Goal: Task Accomplishment & Management: Use online tool/utility

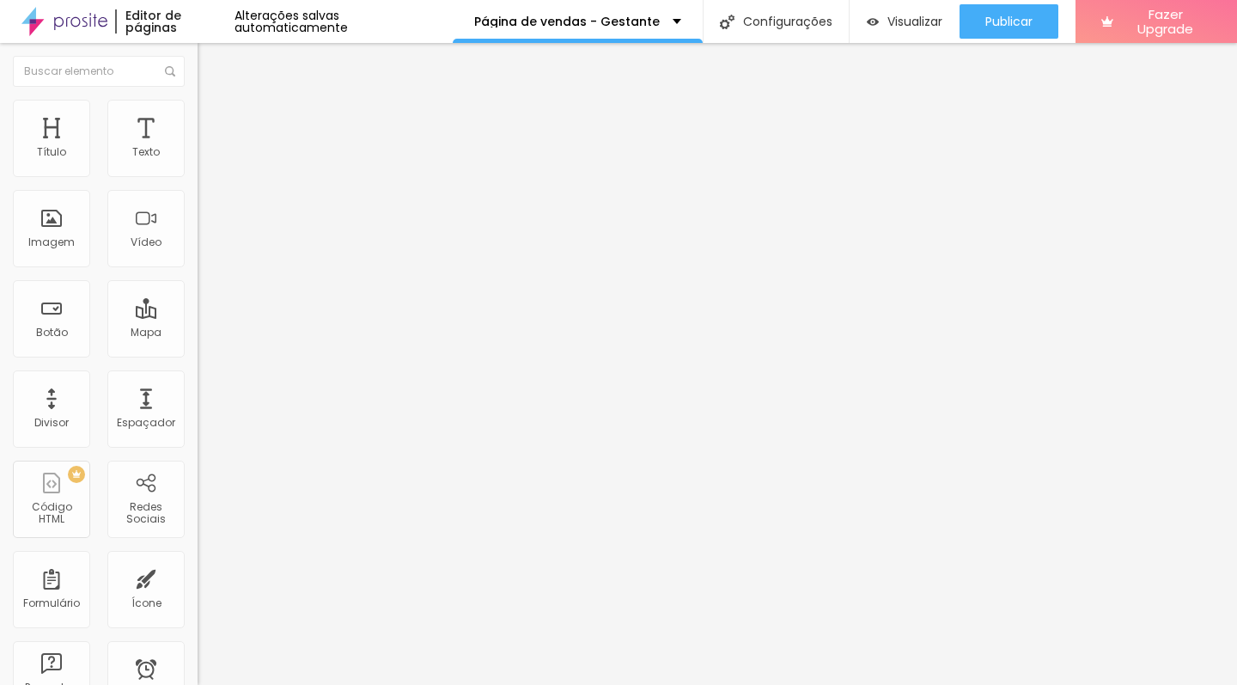
click at [198, 182] on span "Editar perguntas" at bounding box center [247, 175] width 98 height 15
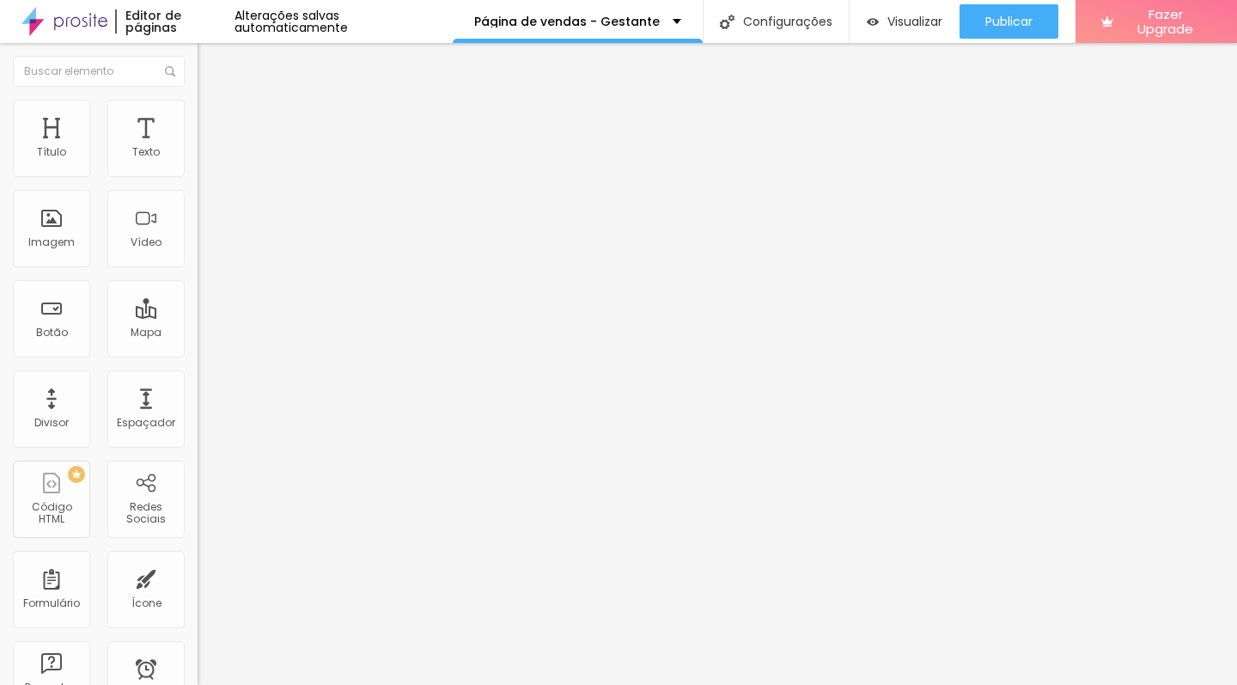
drag, startPoint x: 839, startPoint y: 426, endPoint x: 874, endPoint y: 426, distance: 35.2
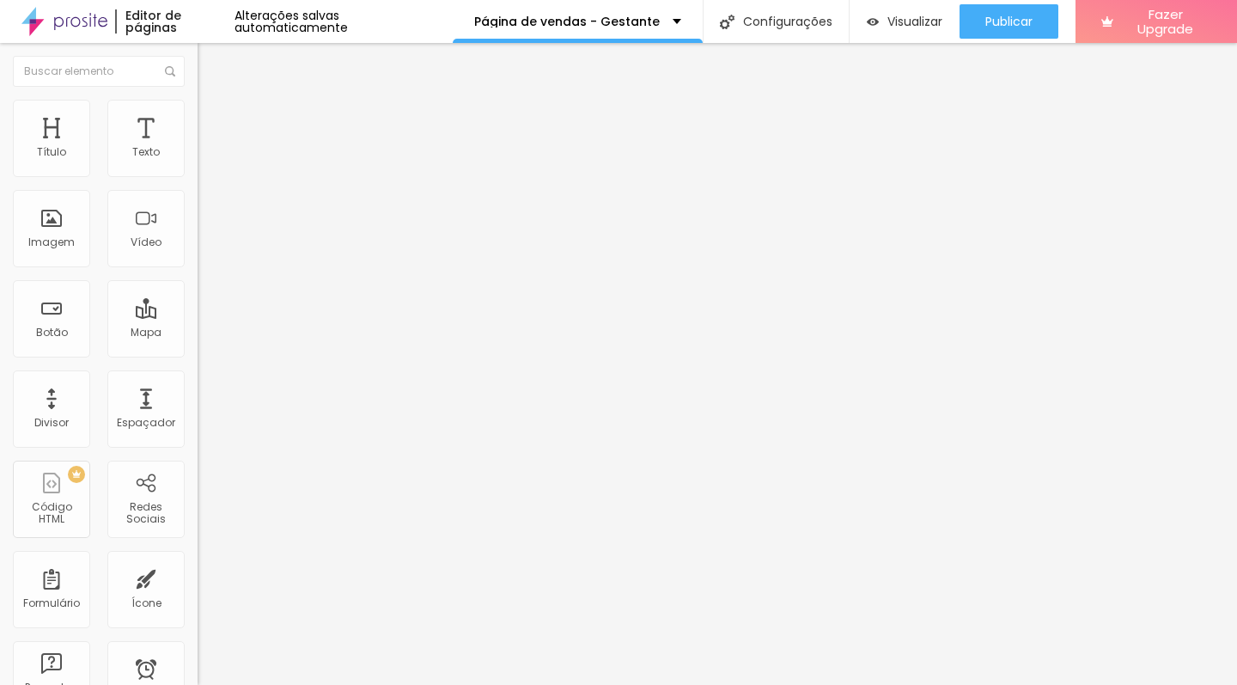
click at [198, 182] on span "Editar perguntas" at bounding box center [247, 175] width 98 height 15
drag, startPoint x: 628, startPoint y: 259, endPoint x: 503, endPoint y: 263, distance: 125.5
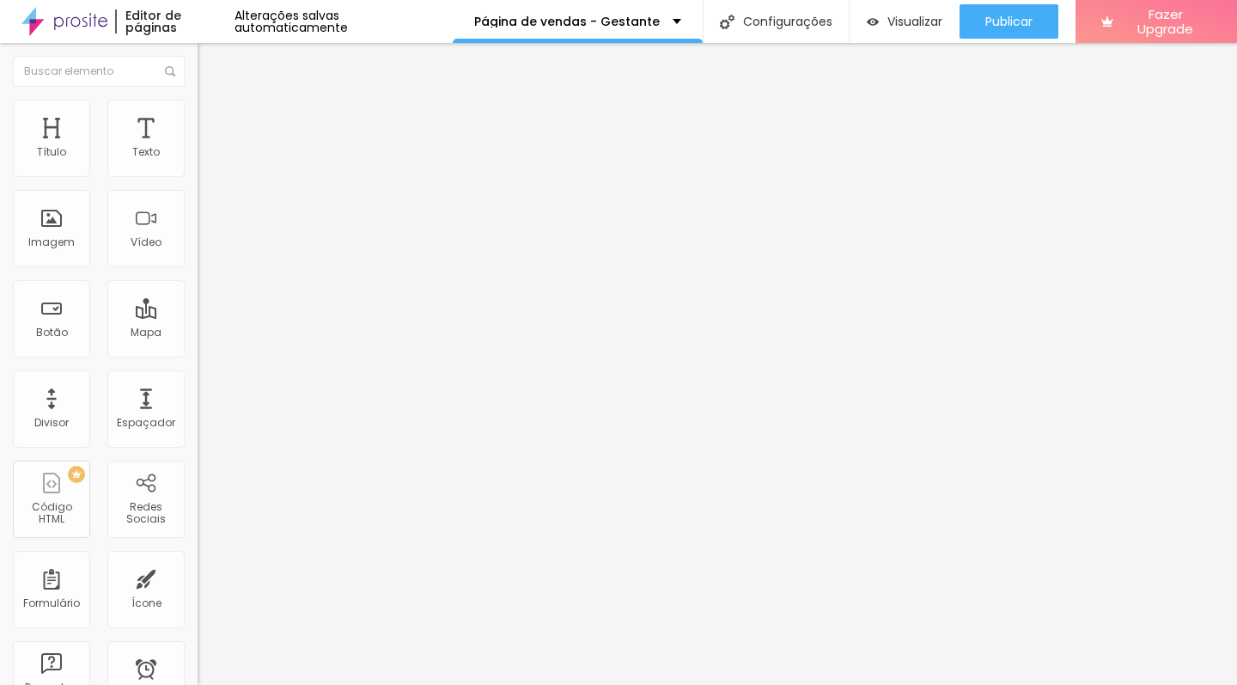
drag, startPoint x: 680, startPoint y: 430, endPoint x: 776, endPoint y: 424, distance: 96.4
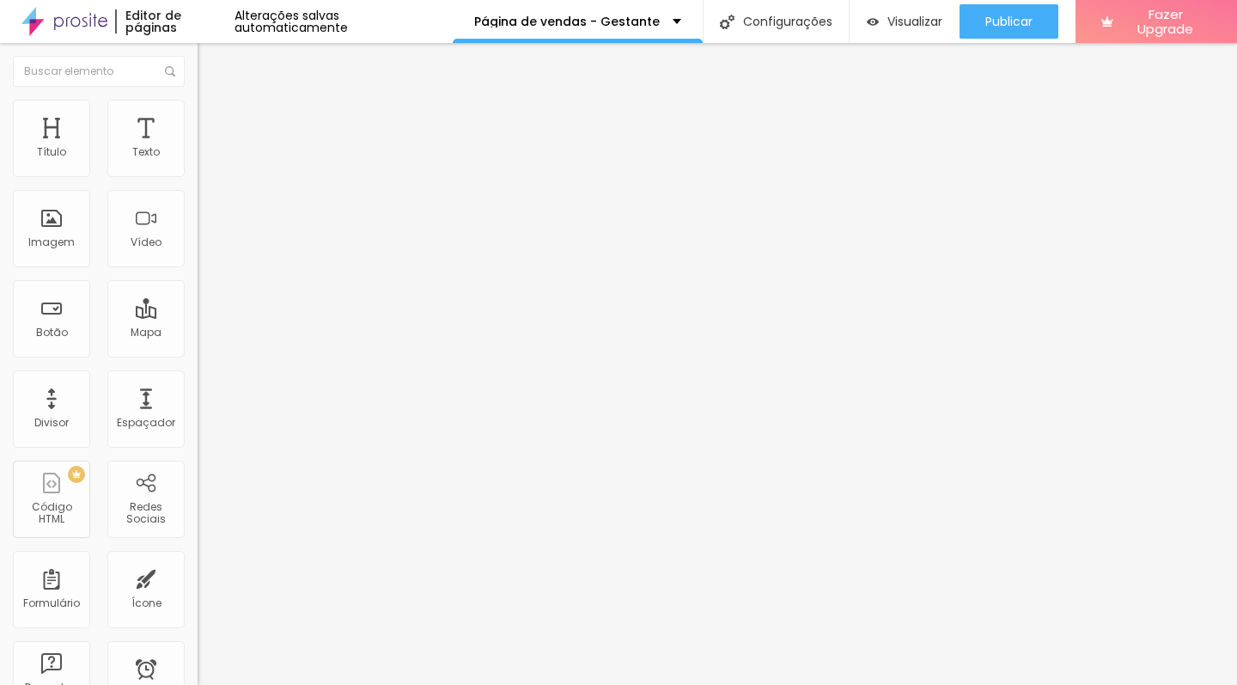
click at [198, 182] on span "Editar perguntas" at bounding box center [247, 175] width 98 height 15
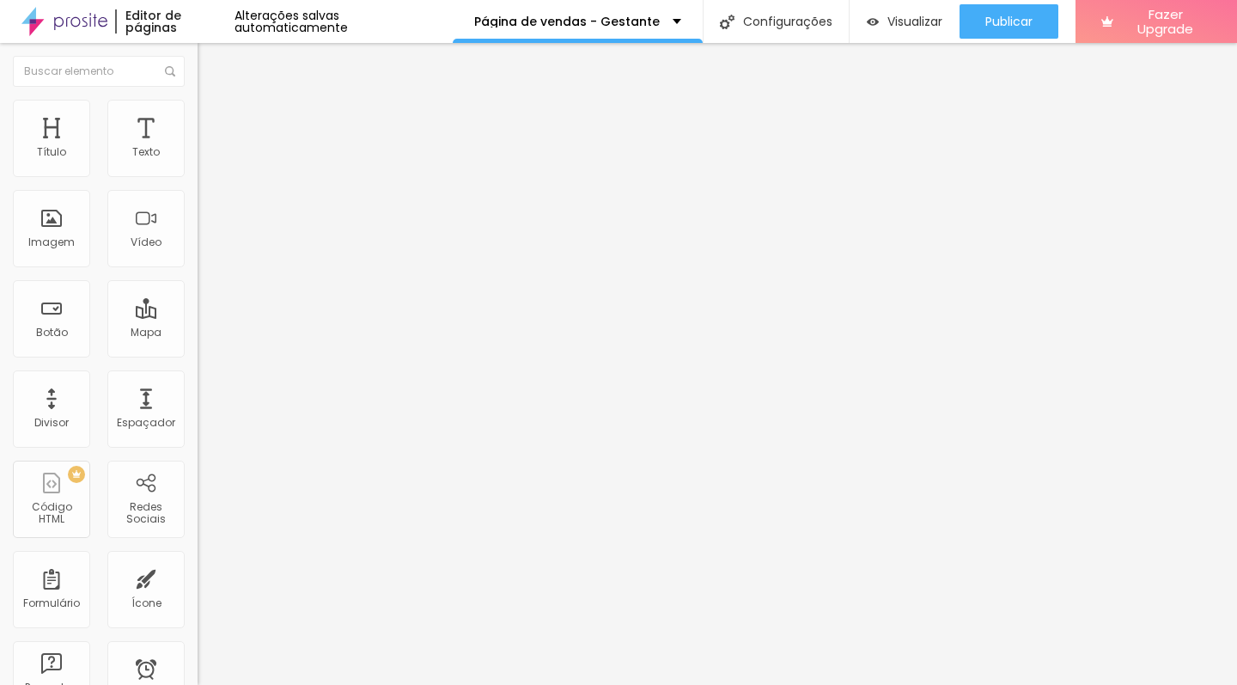
drag, startPoint x: 735, startPoint y: 428, endPoint x: 509, endPoint y: 450, distance: 227.1
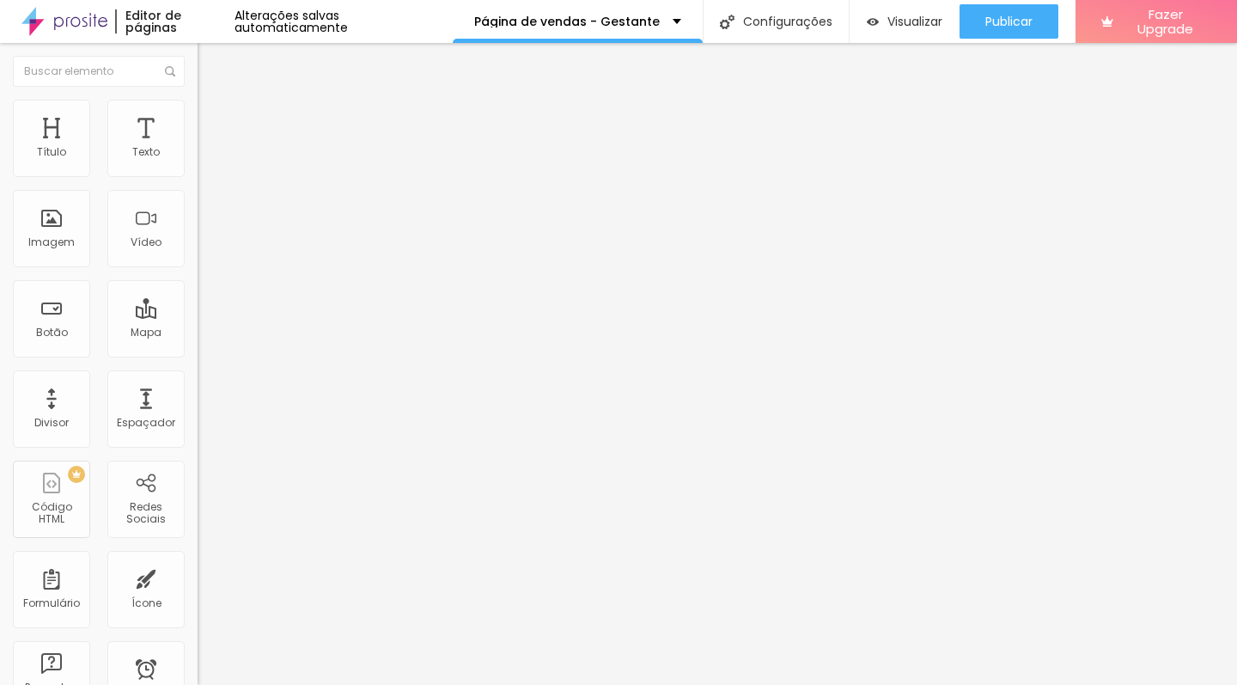
drag, startPoint x: 601, startPoint y: 425, endPoint x: 659, endPoint y: 431, distance: 58.7
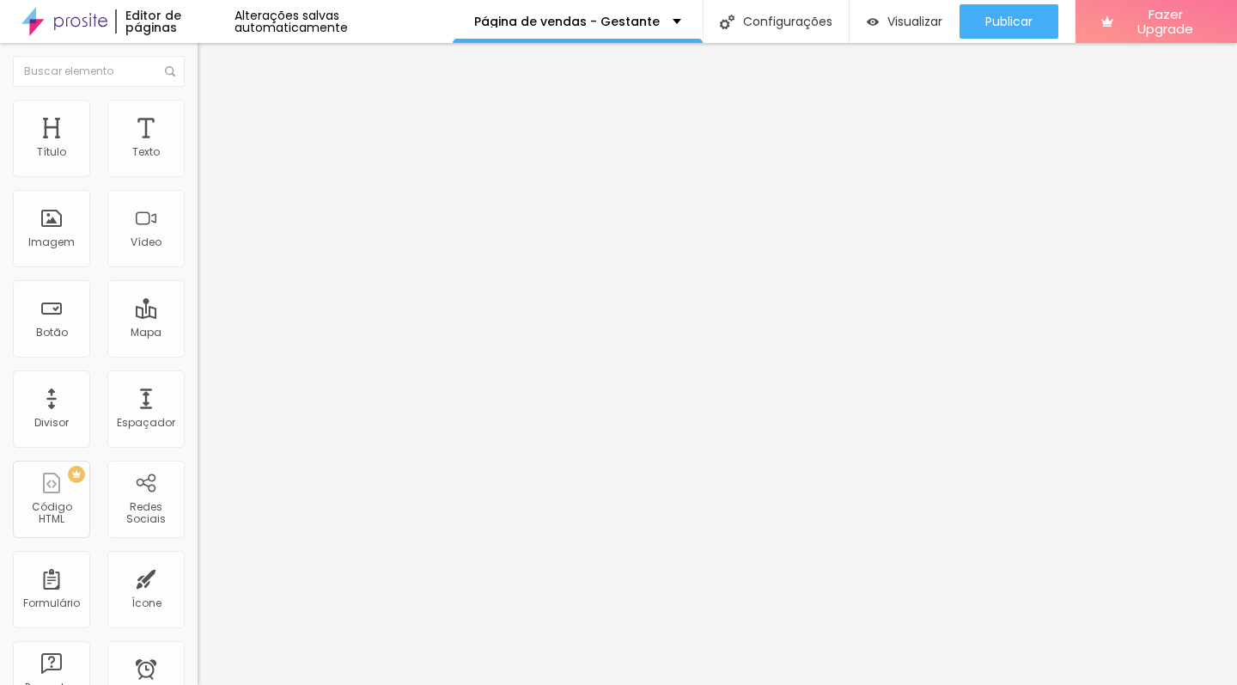
drag, startPoint x: 662, startPoint y: 428, endPoint x: 586, endPoint y: 431, distance: 75.7
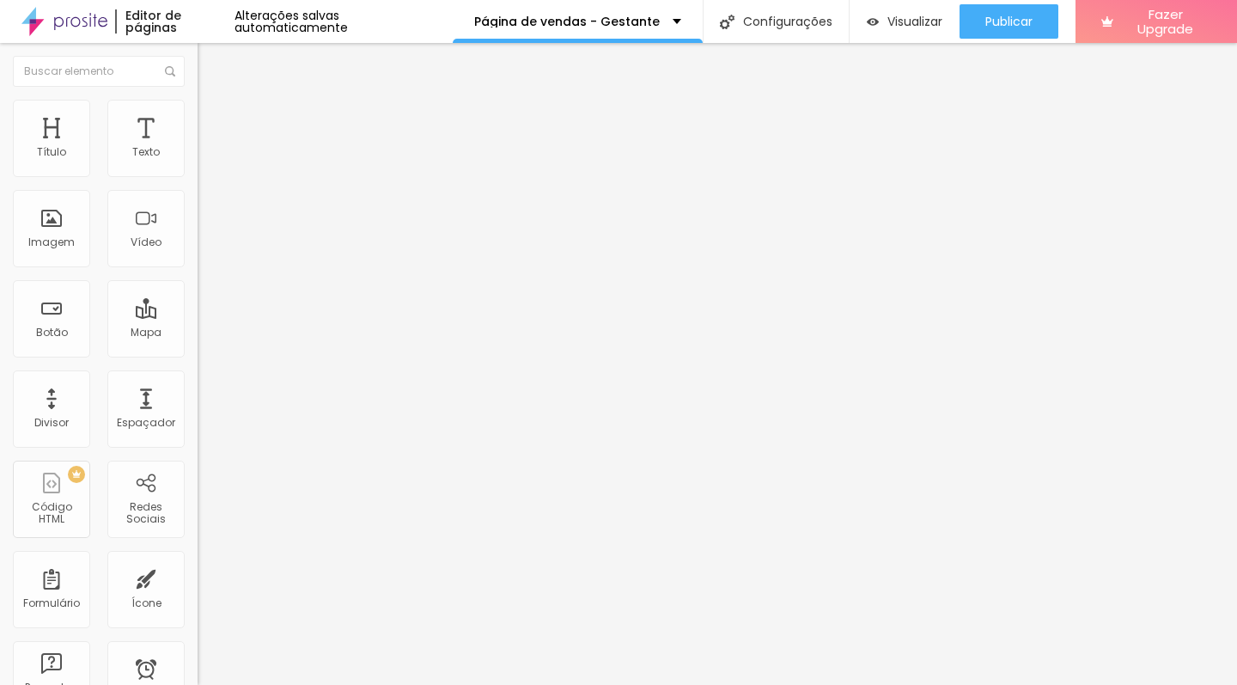
drag, startPoint x: 669, startPoint y: 270, endPoint x: 497, endPoint y: 262, distance: 172.9
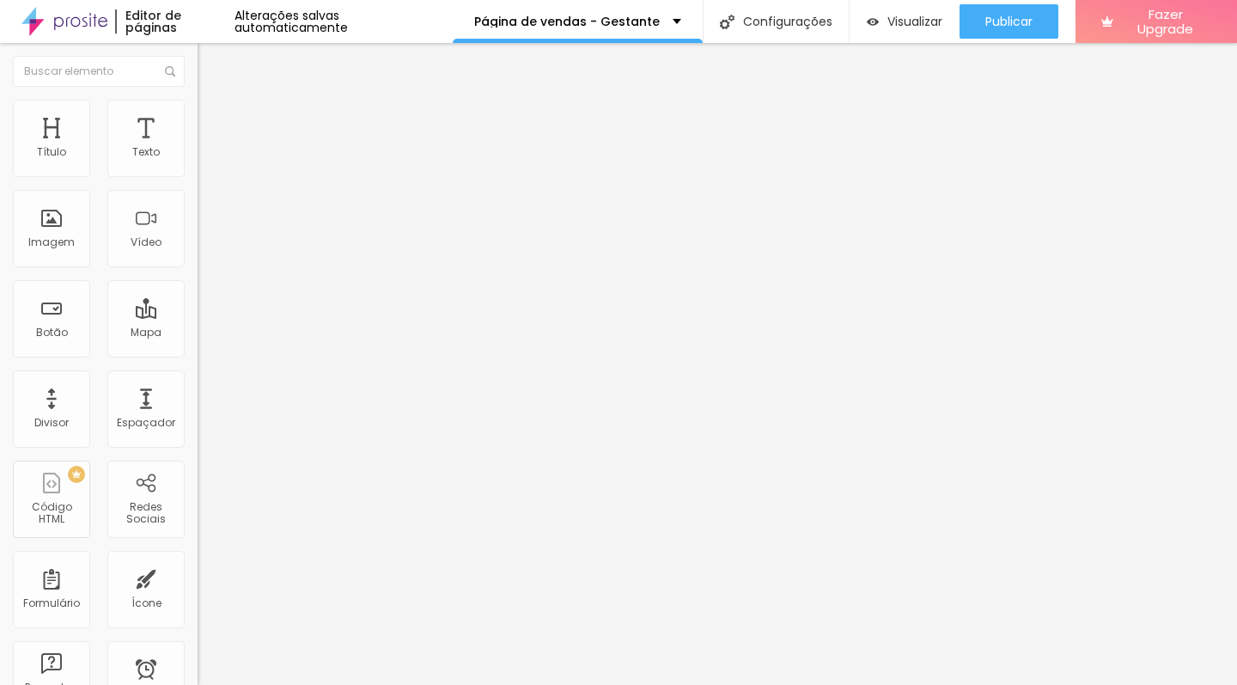
drag, startPoint x: 557, startPoint y: 431, endPoint x: 464, endPoint y: 432, distance: 92.8
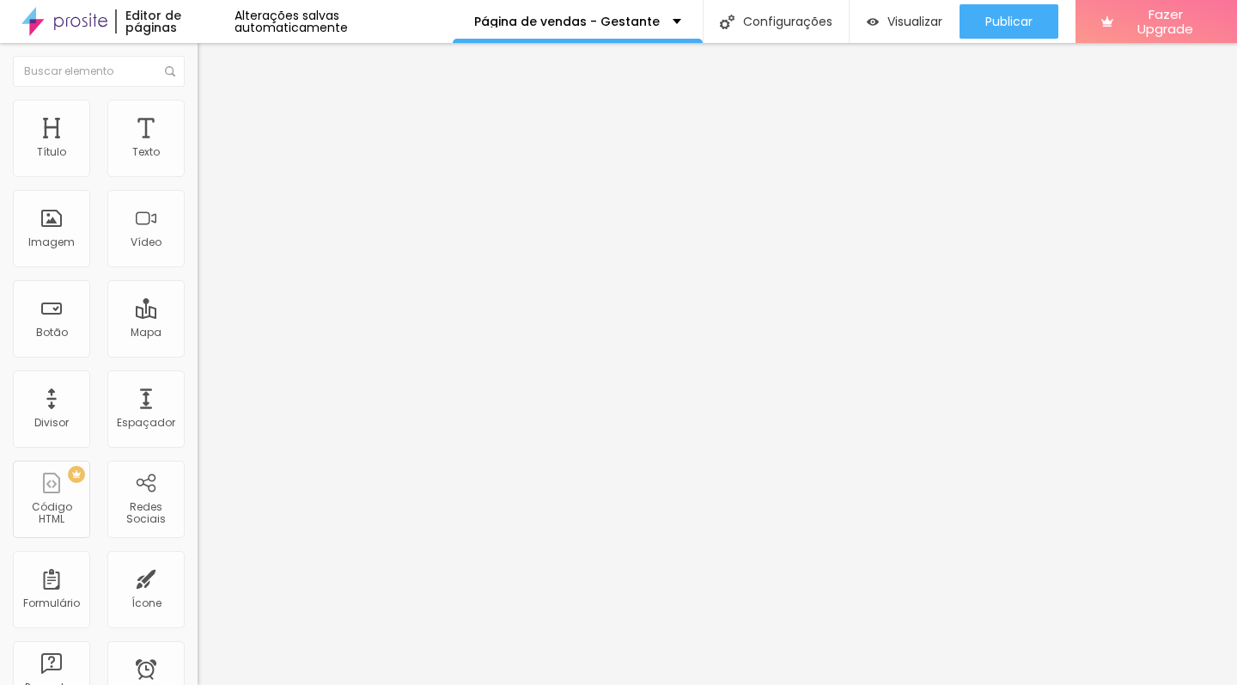
drag, startPoint x: 573, startPoint y: 427, endPoint x: 558, endPoint y: 427, distance: 15.5
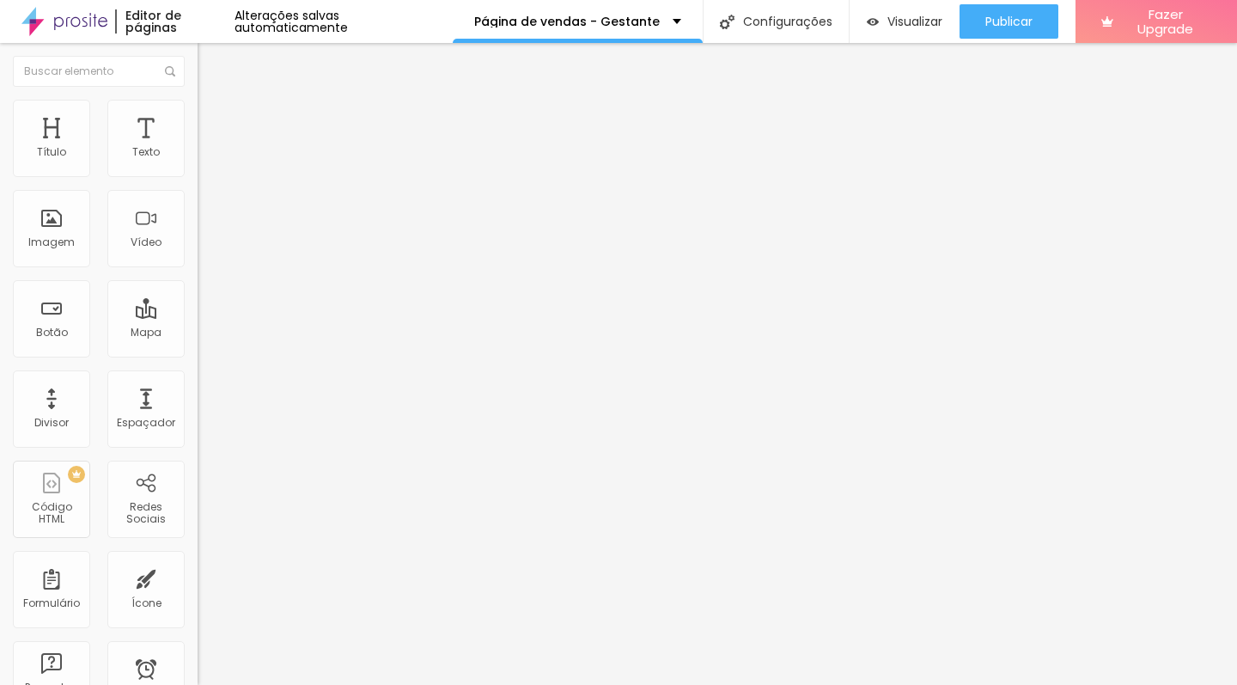
drag, startPoint x: 667, startPoint y: 424, endPoint x: 548, endPoint y: 424, distance: 118.6
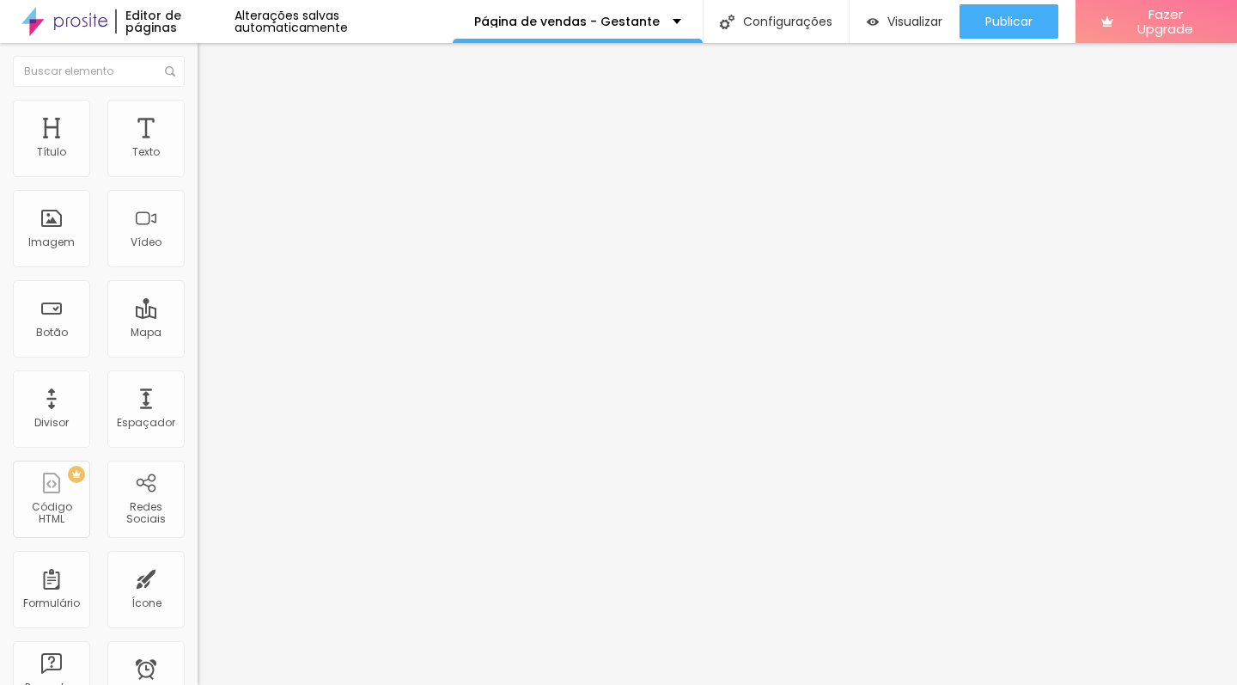
drag, startPoint x: 652, startPoint y: 428, endPoint x: 547, endPoint y: 427, distance: 104.8
drag, startPoint x: 278, startPoint y: 180, endPoint x: 268, endPoint y: 155, distance: 27.5
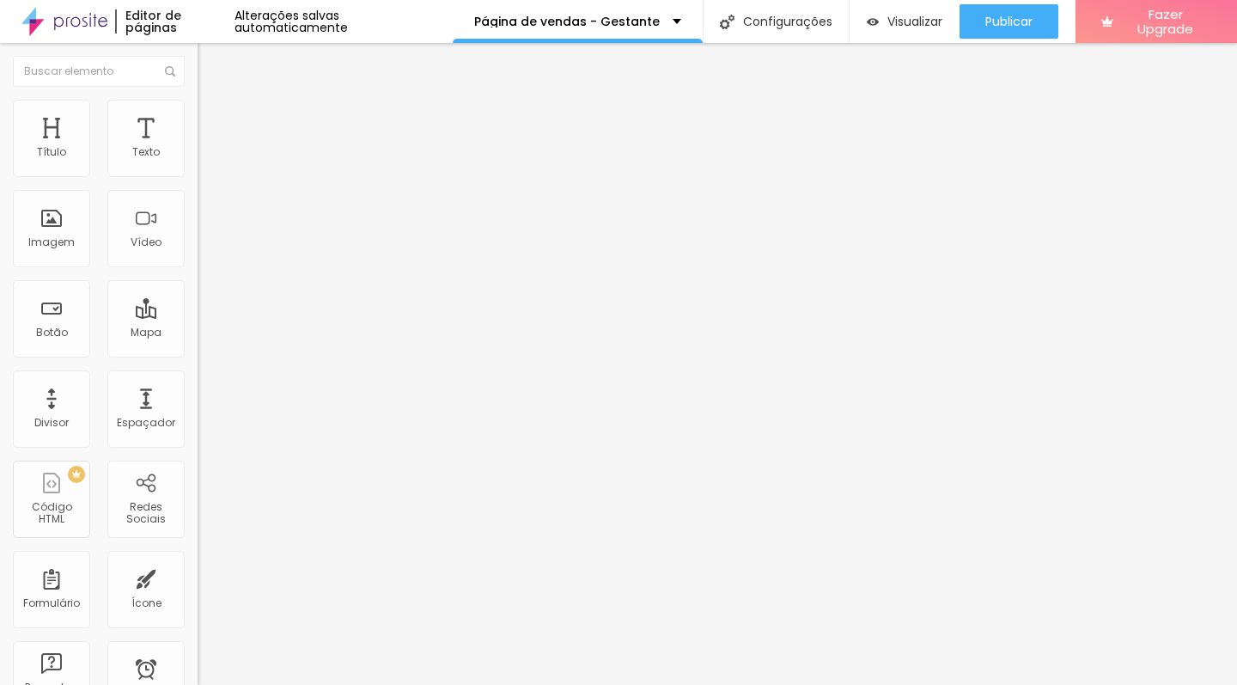
drag, startPoint x: 268, startPoint y: 162, endPoint x: 266, endPoint y: 196, distance: 34.4
drag, startPoint x: 262, startPoint y: 265, endPoint x: 263, endPoint y: 214, distance: 51.6
drag, startPoint x: 265, startPoint y: 386, endPoint x: 274, endPoint y: 278, distance: 108.6
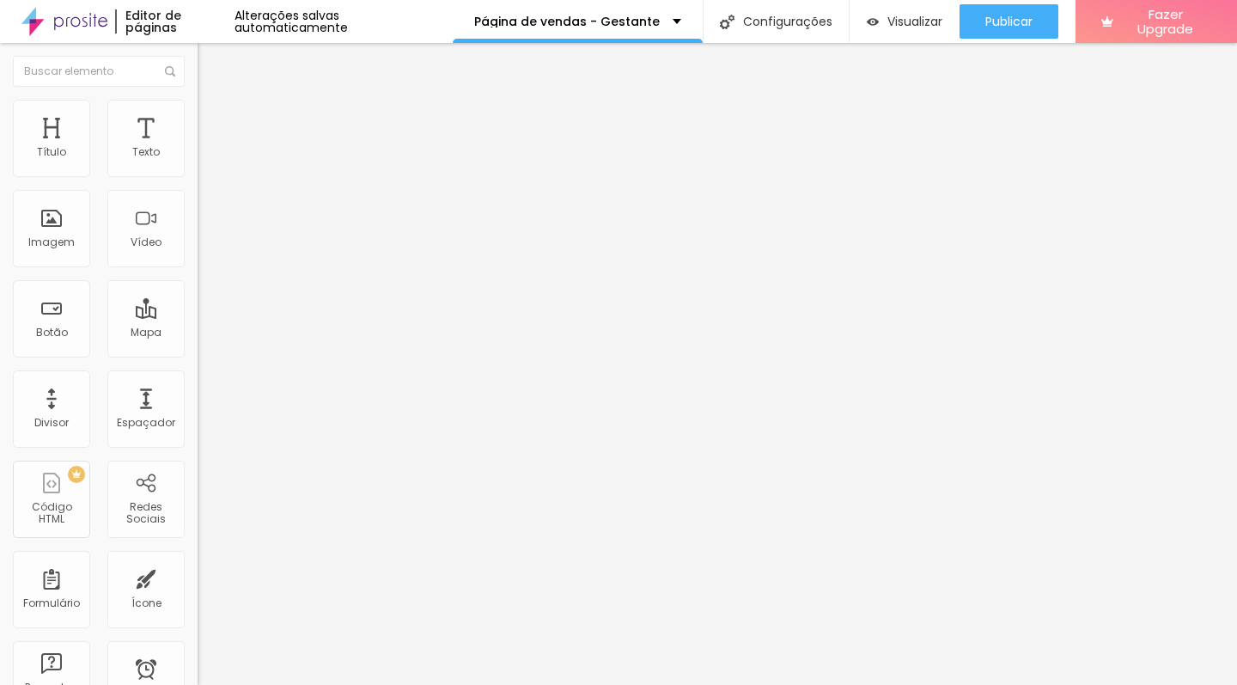
click at [198, 182] on span "Editar perguntas" at bounding box center [247, 175] width 98 height 15
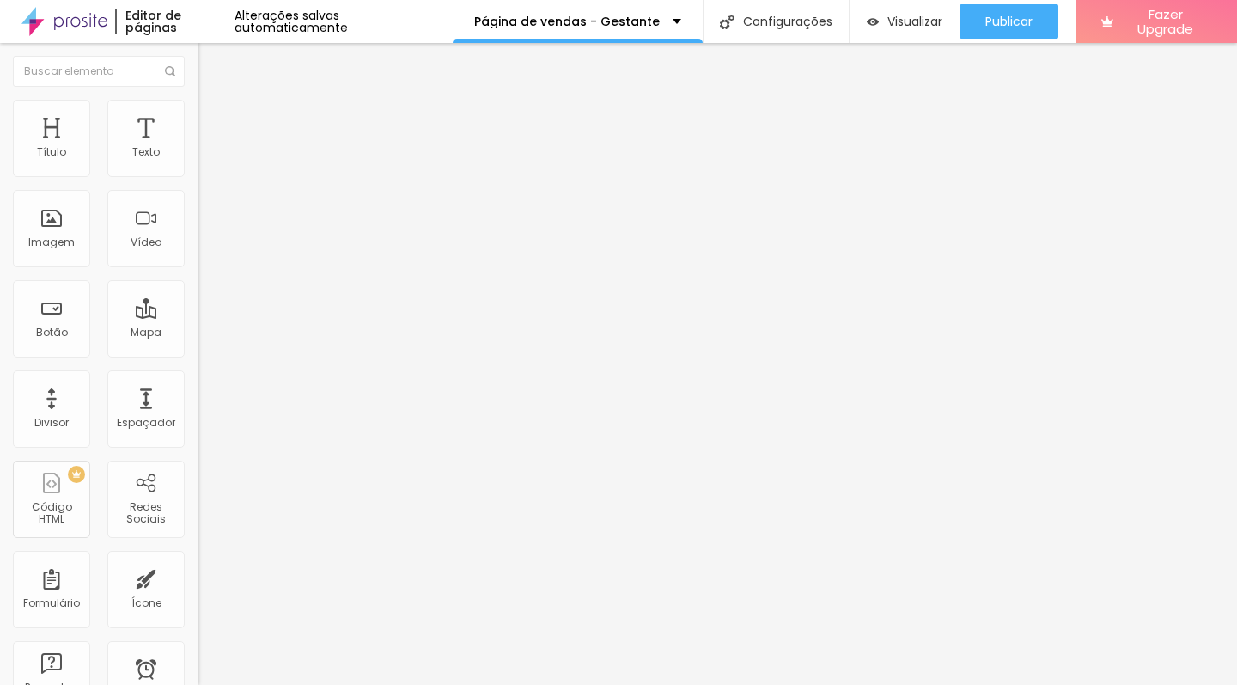
scroll to position [3, 0]
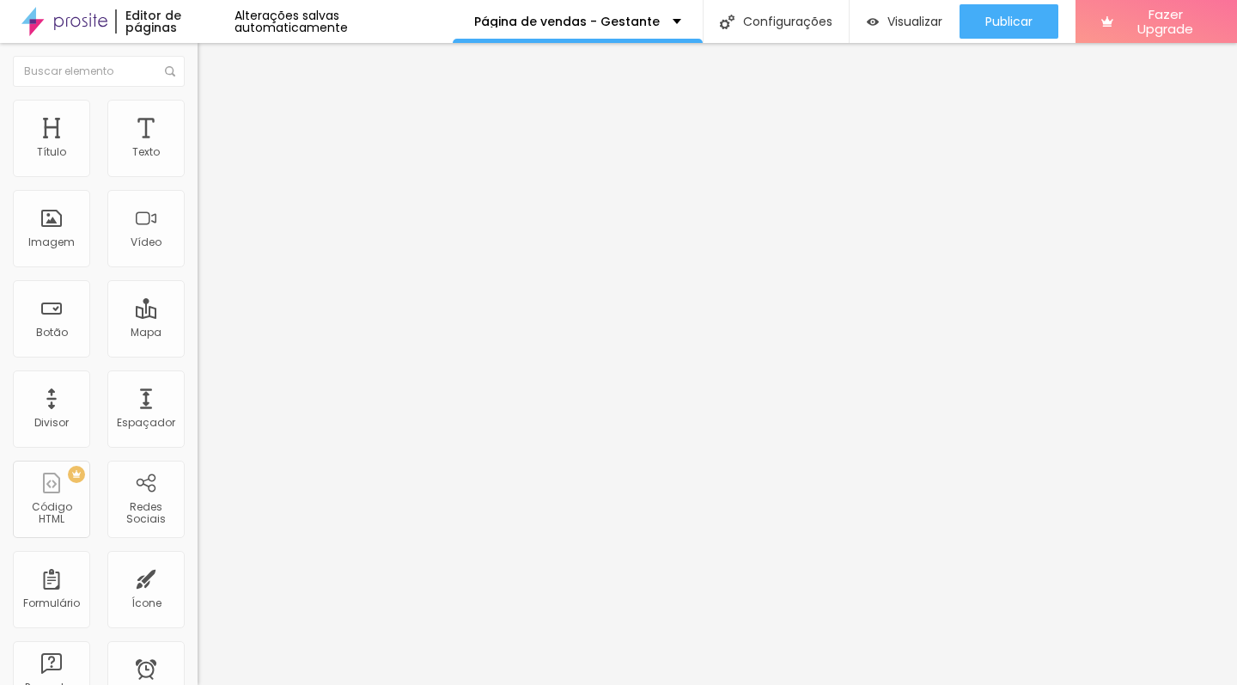
click at [198, 182] on span "Editar perguntas" at bounding box center [247, 175] width 98 height 15
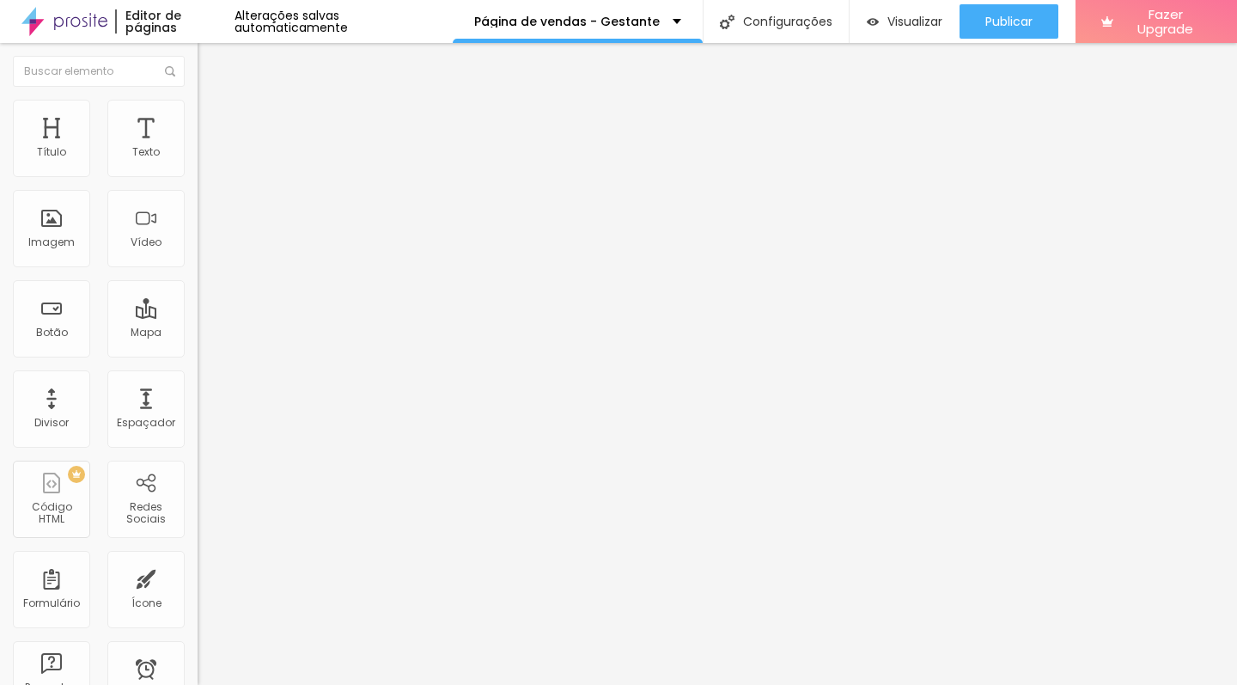
scroll to position [73, 0]
drag, startPoint x: 857, startPoint y: 573, endPoint x: 927, endPoint y: 568, distance: 70.6
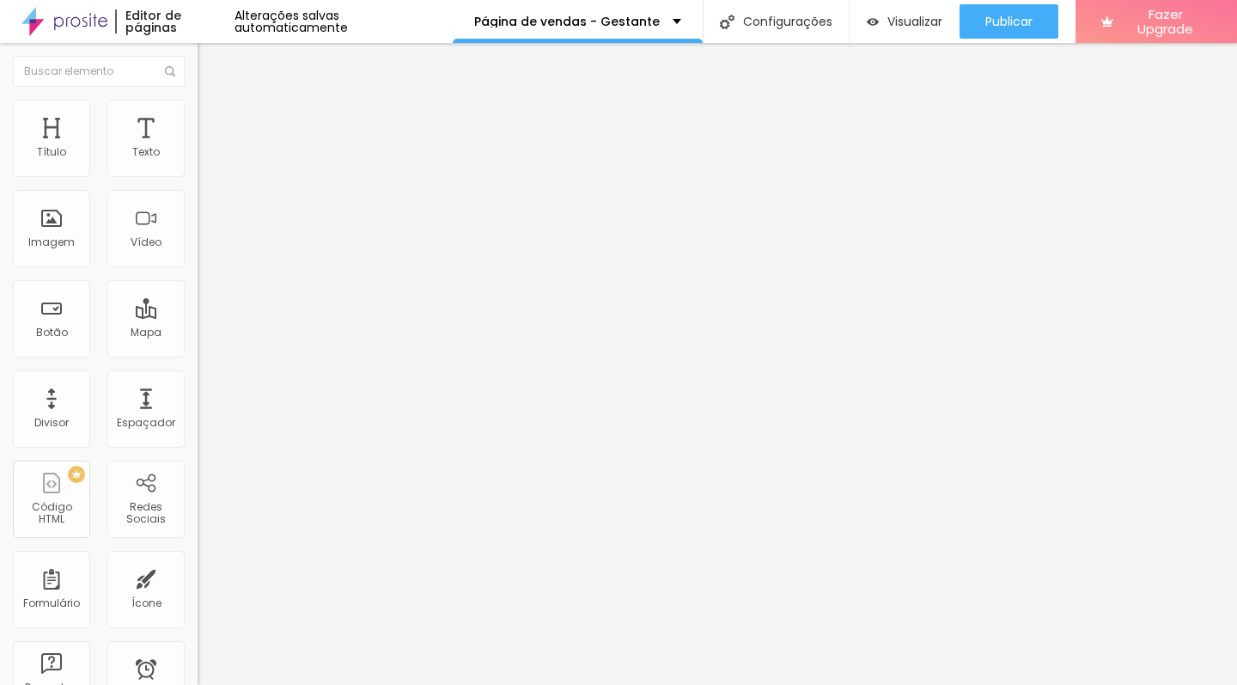
drag, startPoint x: 693, startPoint y: 574, endPoint x: 777, endPoint y: 576, distance: 83.4
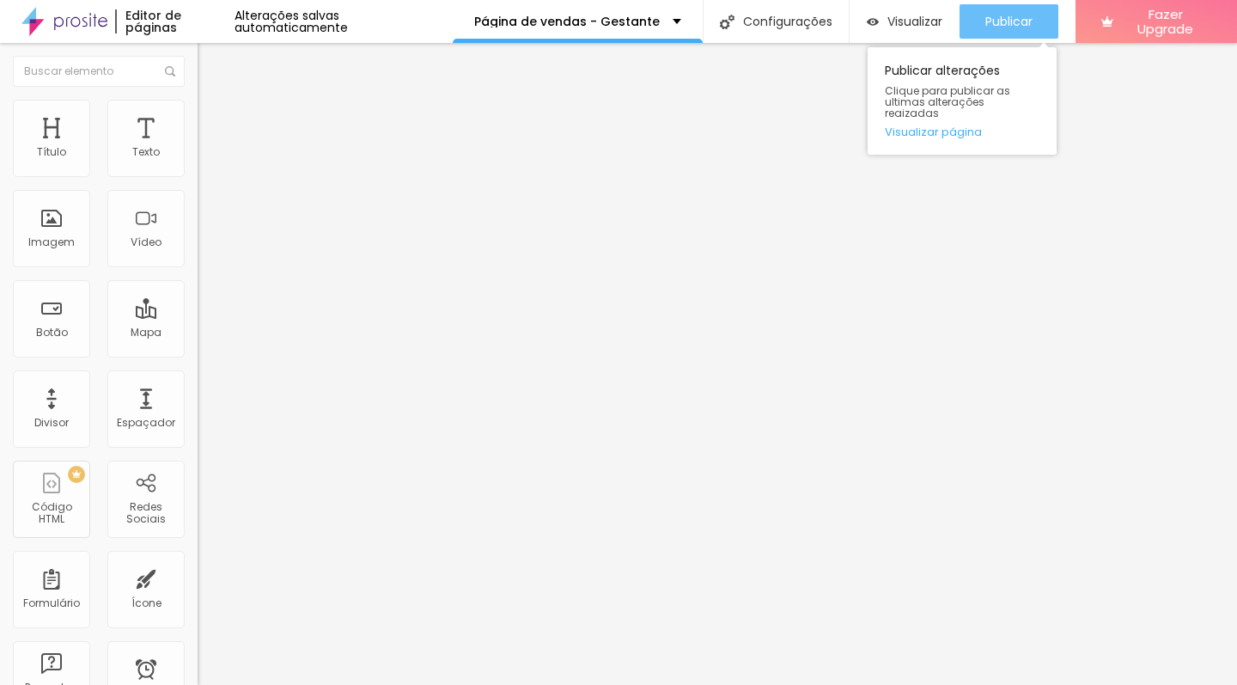
click at [973, 20] on button "Publicar" at bounding box center [1009, 21] width 99 height 34
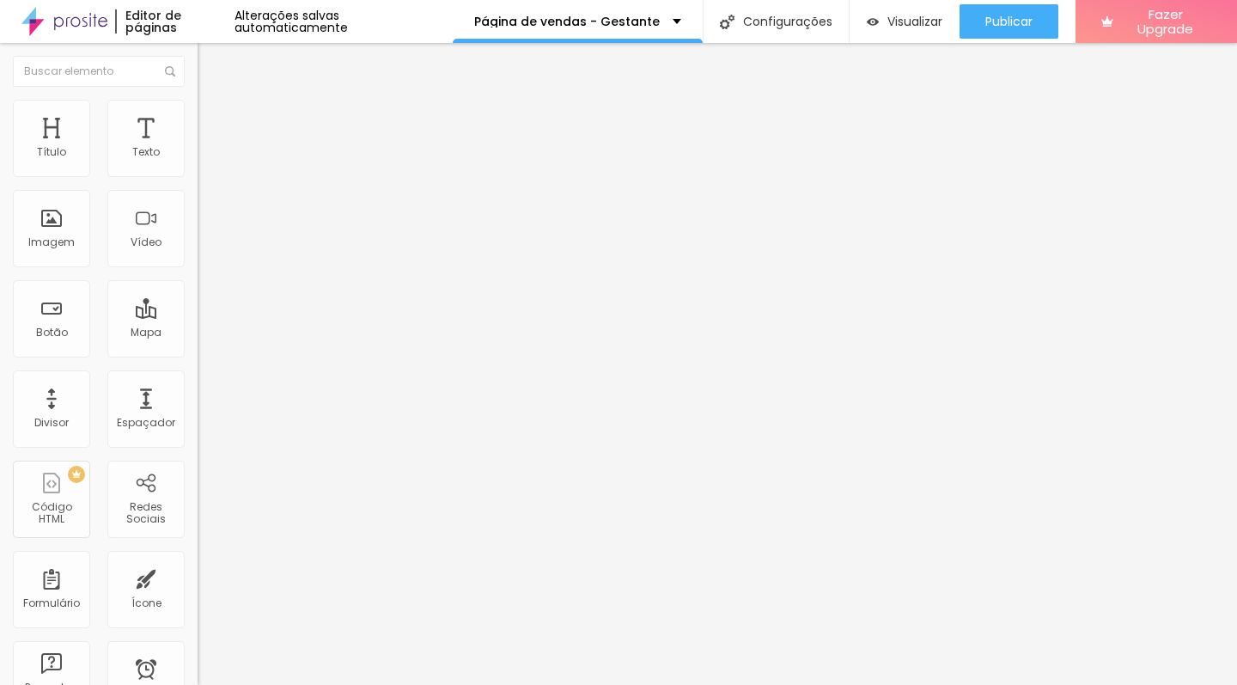
click at [159, 21] on div "Editor de páginas" at bounding box center [174, 21] width 119 height 24
click at [528, 23] on p "Página de vendas - Gestante" at bounding box center [567, 21] width 186 height 12
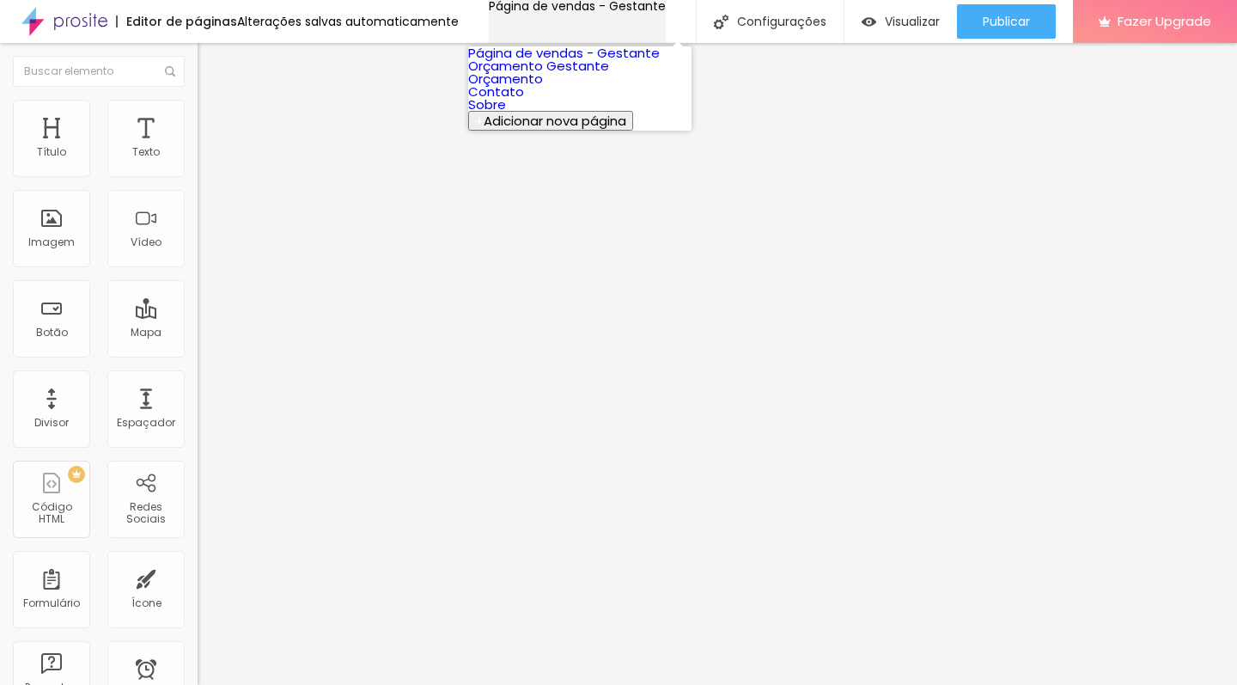
click at [528, 12] on p "Página de vendas - Gestante" at bounding box center [577, 6] width 177 height 12
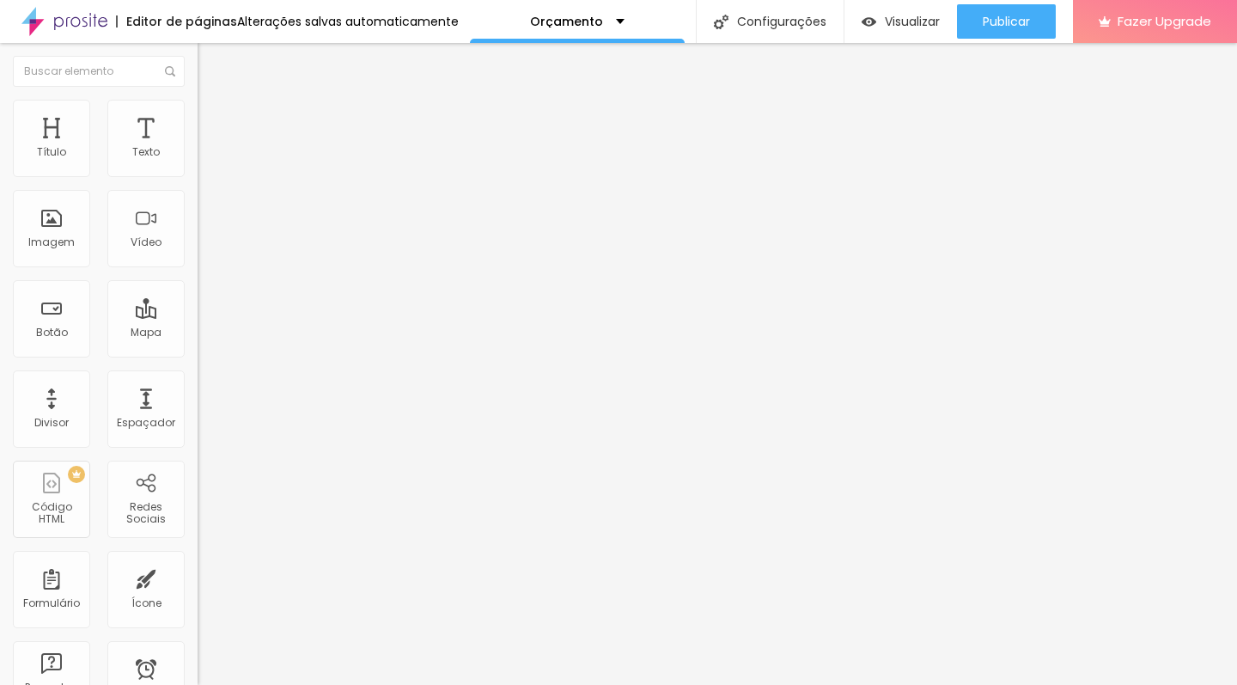
click at [198, 113] on li "Estilo" at bounding box center [297, 108] width 198 height 17
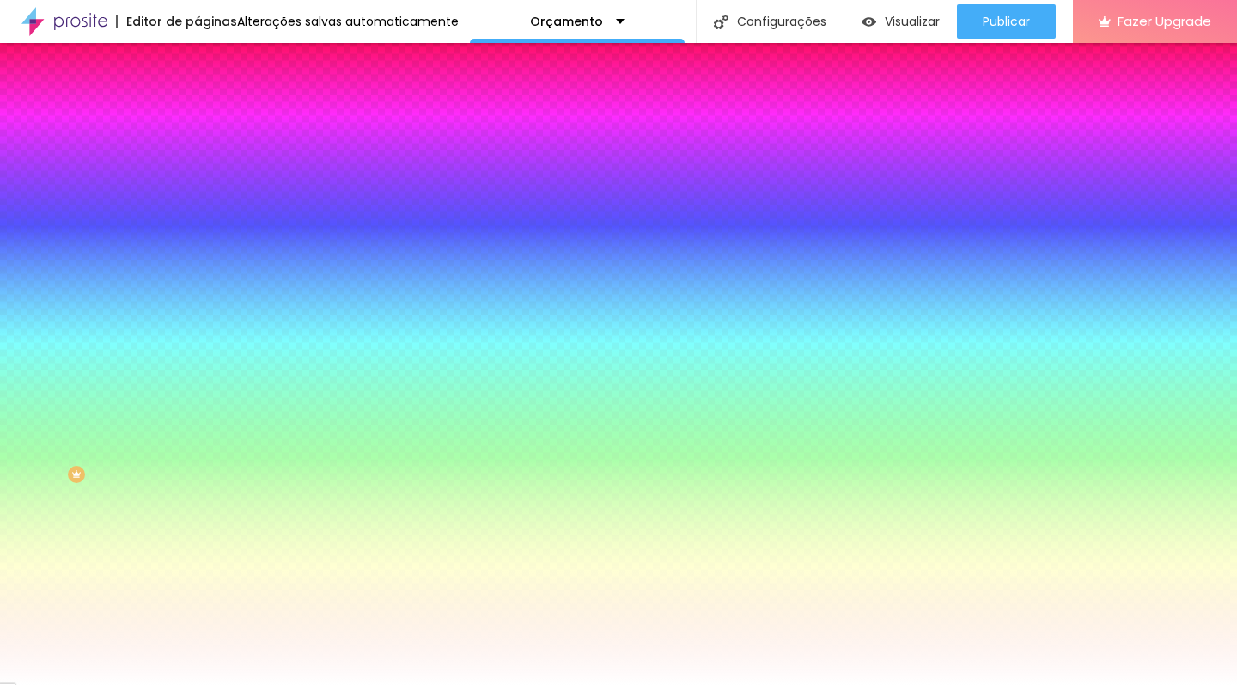
click at [213, 121] on span "Avançado" at bounding box center [241, 128] width 57 height 15
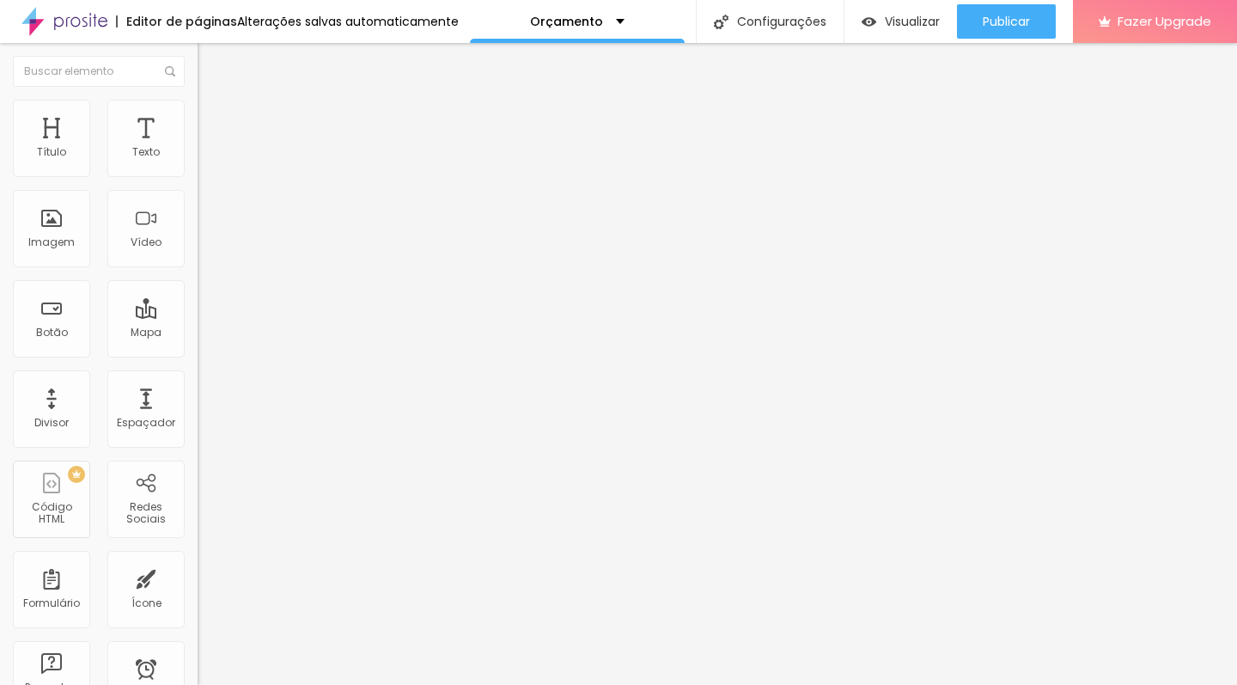
type input "15"
type input "10"
type input "0"
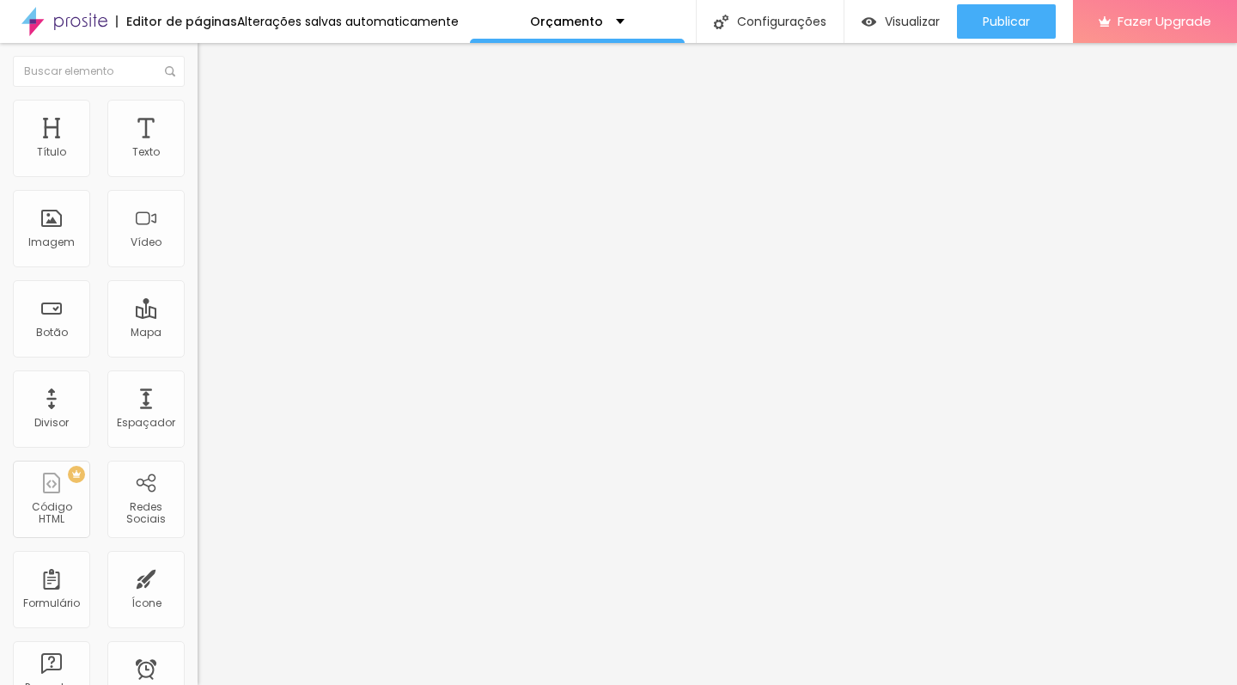
type input "0"
drag, startPoint x: 70, startPoint y: 174, endPoint x: 0, endPoint y: 179, distance: 70.6
type input "0"
click at [198, 179] on div "0 px Espaçamento Interno ID Html Classes Html Visível nos dispositivos Celular …" at bounding box center [297, 374] width 198 height 480
click at [198, 148] on span "Trocar imagem" at bounding box center [245, 140] width 94 height 15
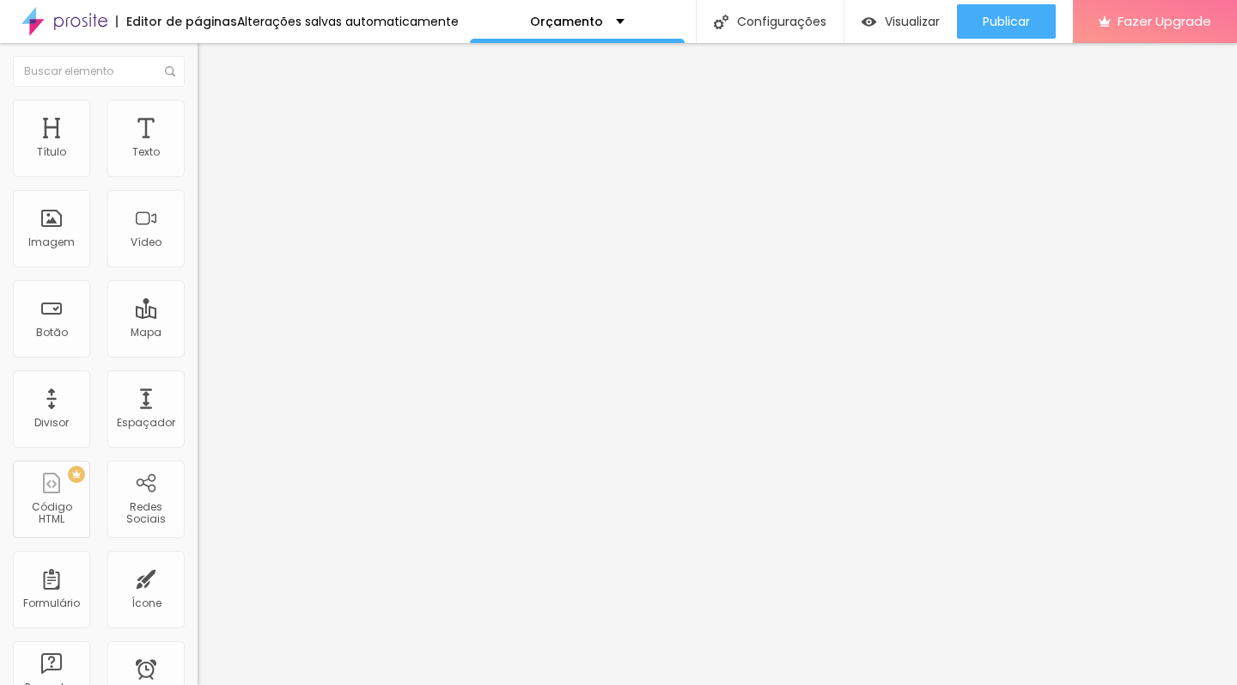
click at [198, 148] on span "Trocar imagem" at bounding box center [245, 140] width 94 height 15
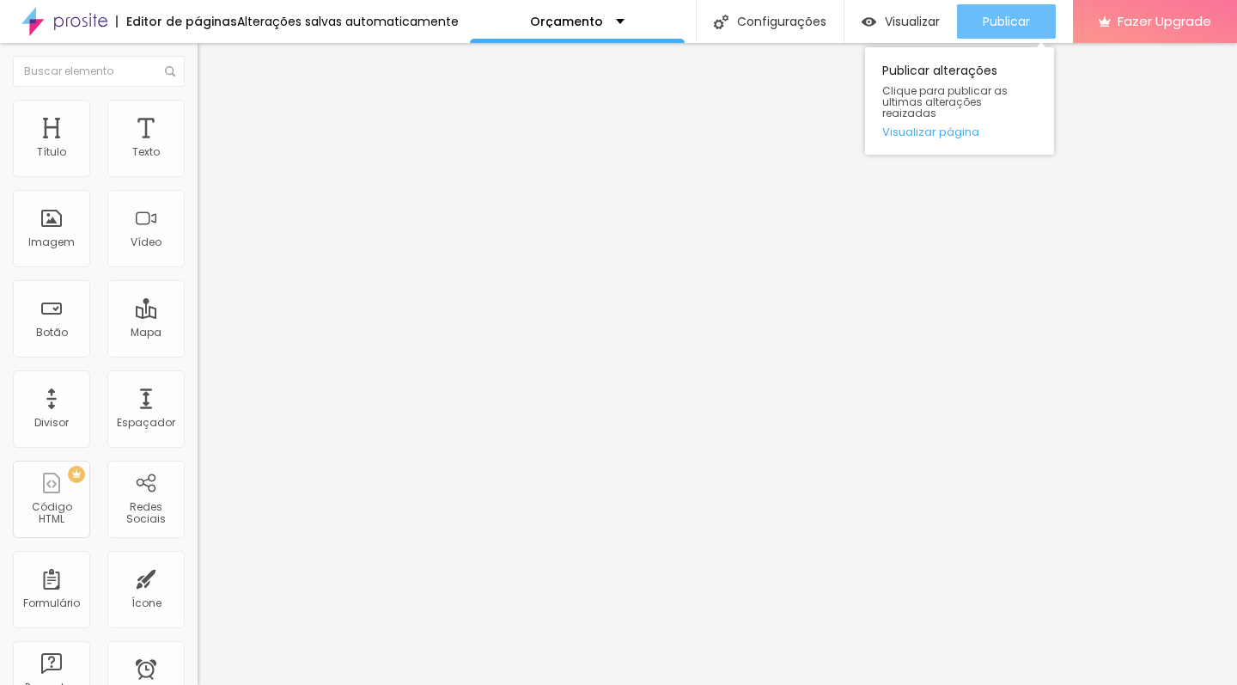
click at [1025, 24] on span "Publicar" at bounding box center [1006, 22] width 47 height 14
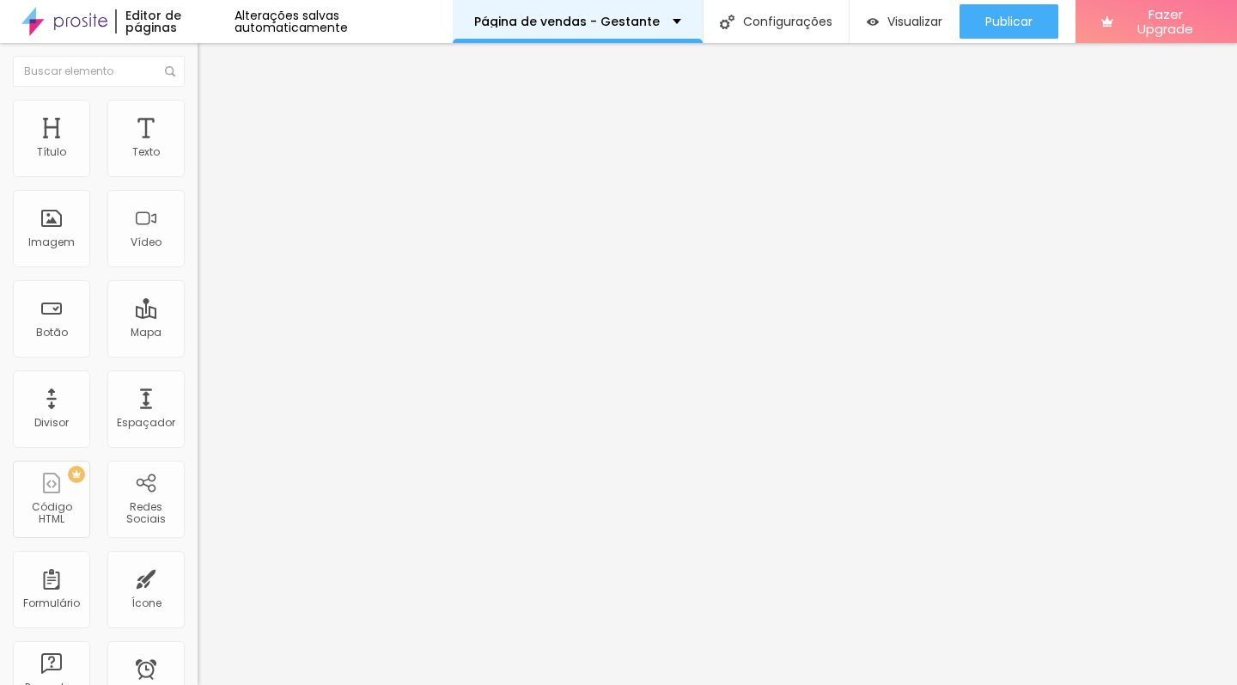
click at [626, 15] on div "Página de vendas - Gestante" at bounding box center [578, 21] width 250 height 43
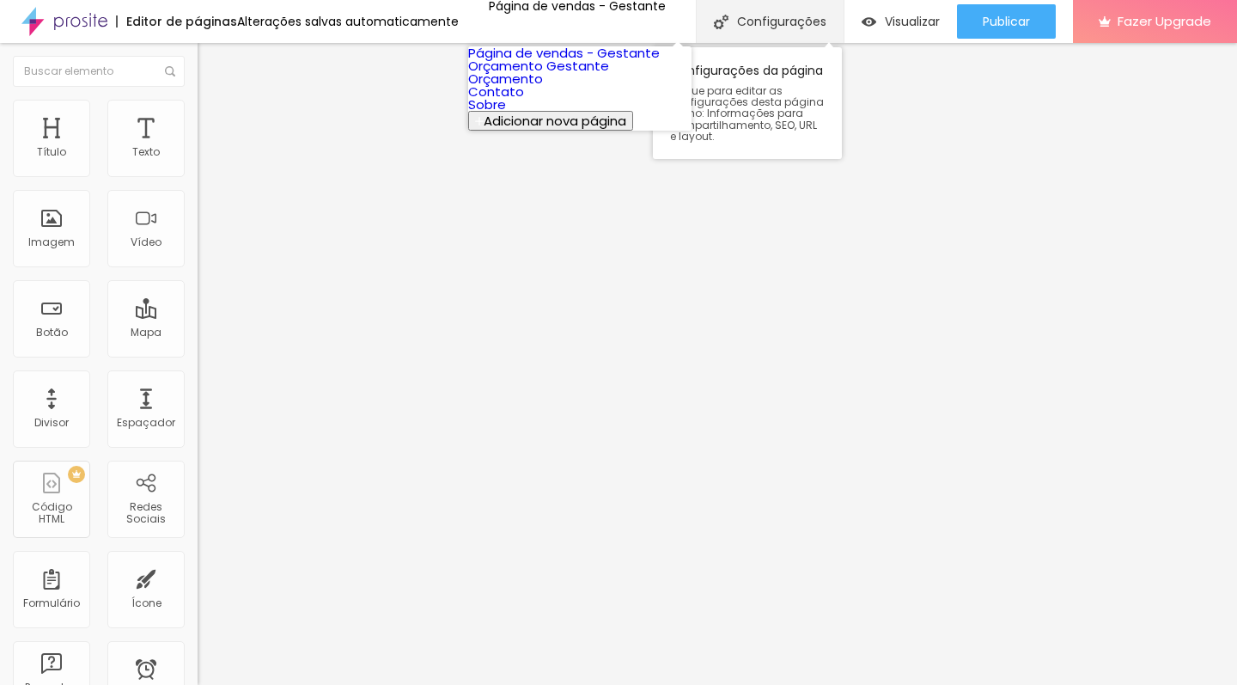
click at [723, 27] on img at bounding box center [721, 22] width 15 height 15
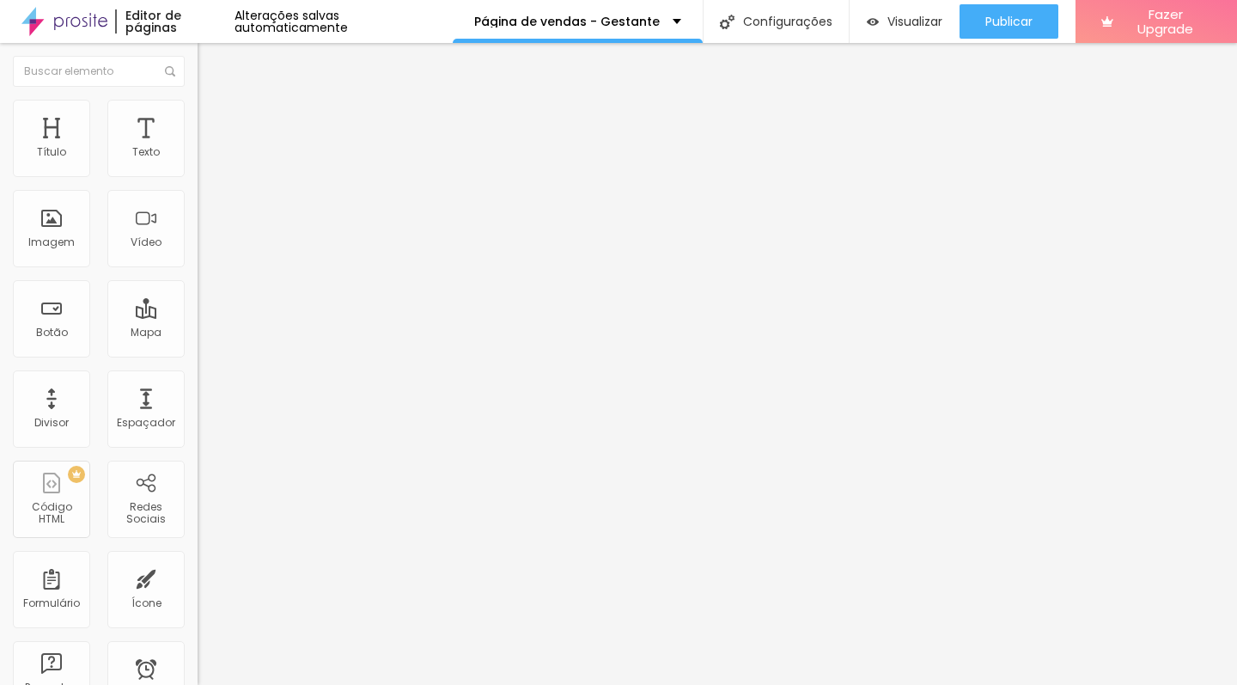
drag, startPoint x: 567, startPoint y: 174, endPoint x: 454, endPoint y: 174, distance: 113.4
type input "Perguntas frequentes - Gestante"
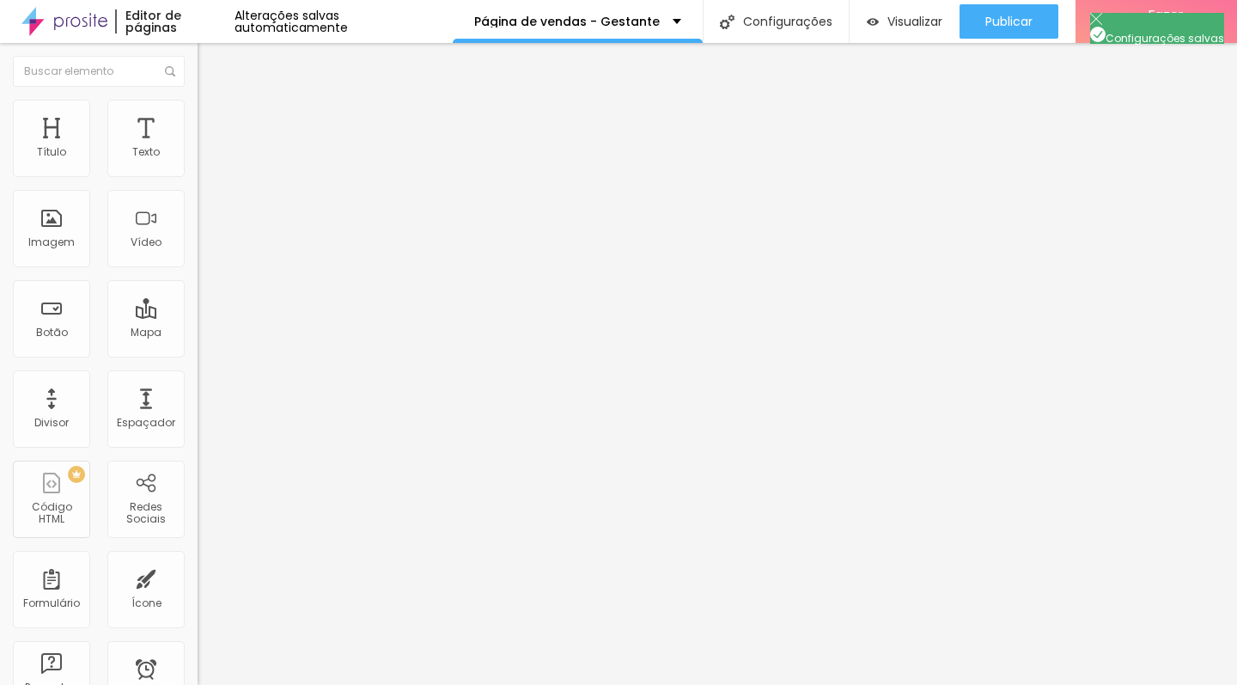
click at [198, 162] on input "[URL][DOMAIN_NAME]" at bounding box center [301, 152] width 206 height 17
paste input "shorts/sne15CUxIGs"
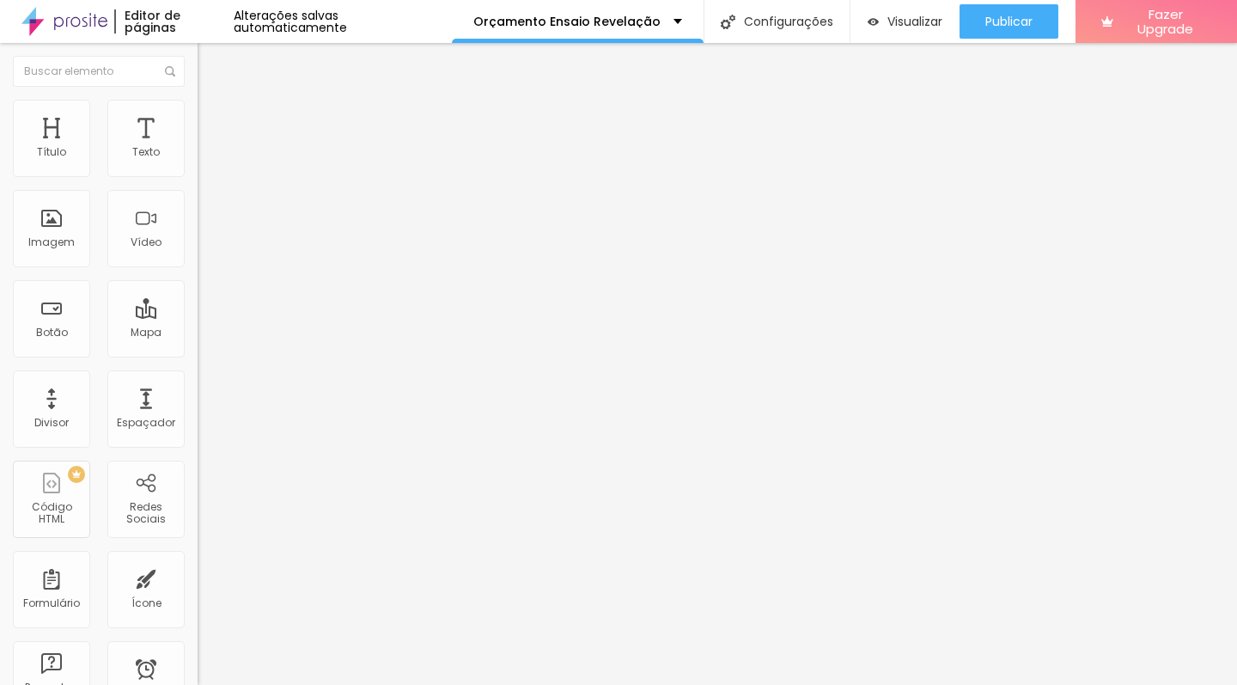
type input "[URL][DOMAIN_NAME]"
click at [198, 416] on div "Editar Vídeo Conteúdo Estilo Avançado URL do vídeo [URL][DOMAIN_NAME] Alinhamen…" at bounding box center [297, 364] width 198 height 642
click at [198, 162] on input "https://www.youtube.com/shorts/sne15CUxIGs" at bounding box center [301, 152] width 206 height 17
click at [198, 257] on span "4:3 Standard" at bounding box center [233, 249] width 70 height 15
click at [198, 302] on div "Vertical 1 3:4" at bounding box center [297, 297] width 198 height 10
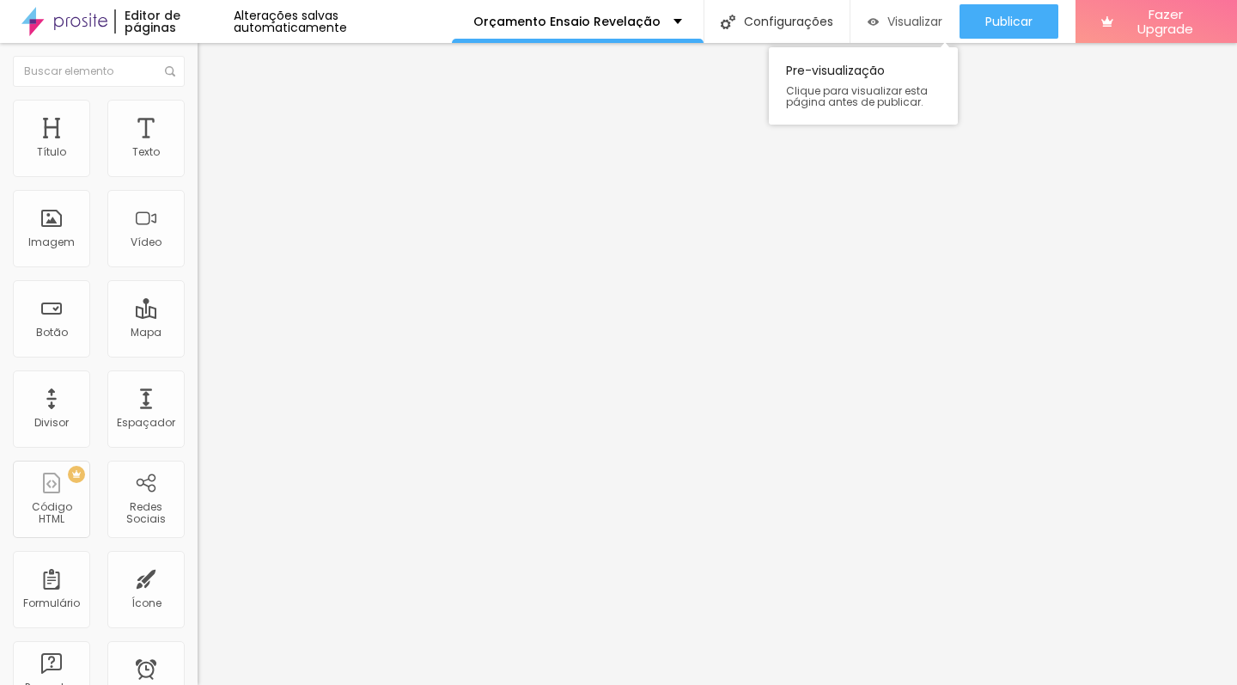
click at [909, 16] on span "Visualizar" at bounding box center [915, 22] width 55 height 14
click at [198, 162] on input "https://www.youtube.com/shorts/sne15CUxIGs" at bounding box center [301, 152] width 206 height 17
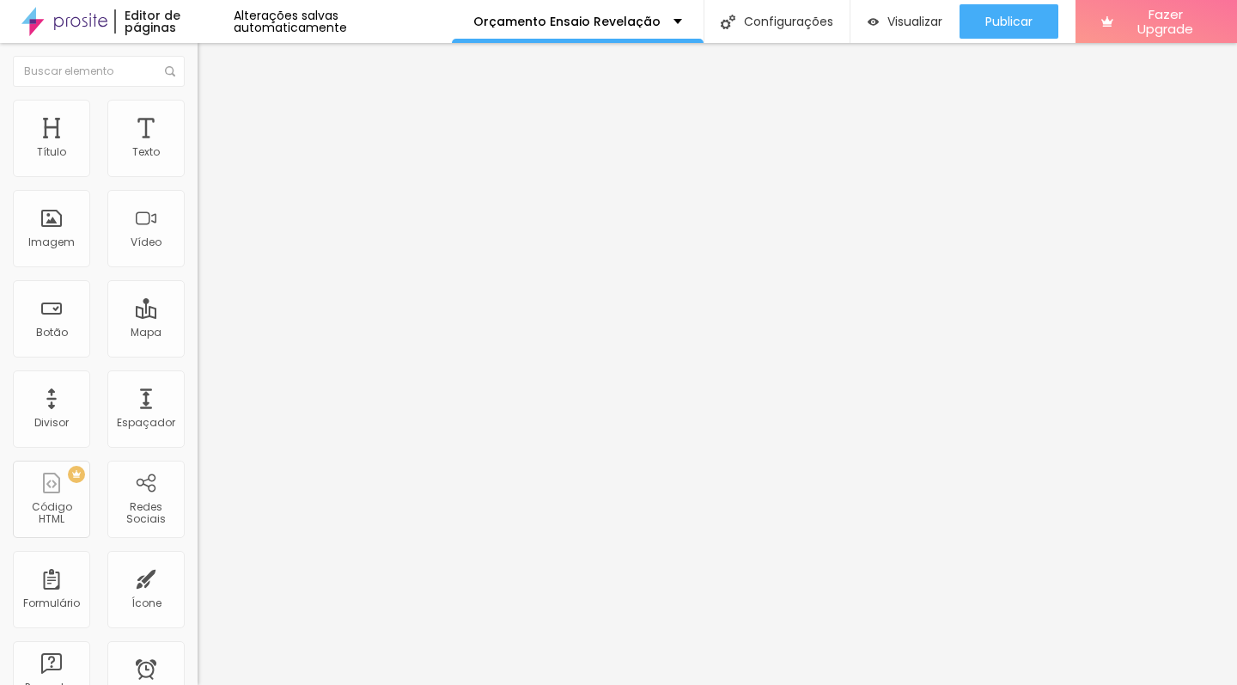
paste input "https://www.youtube.com/shorts/sne15CUxIGs"
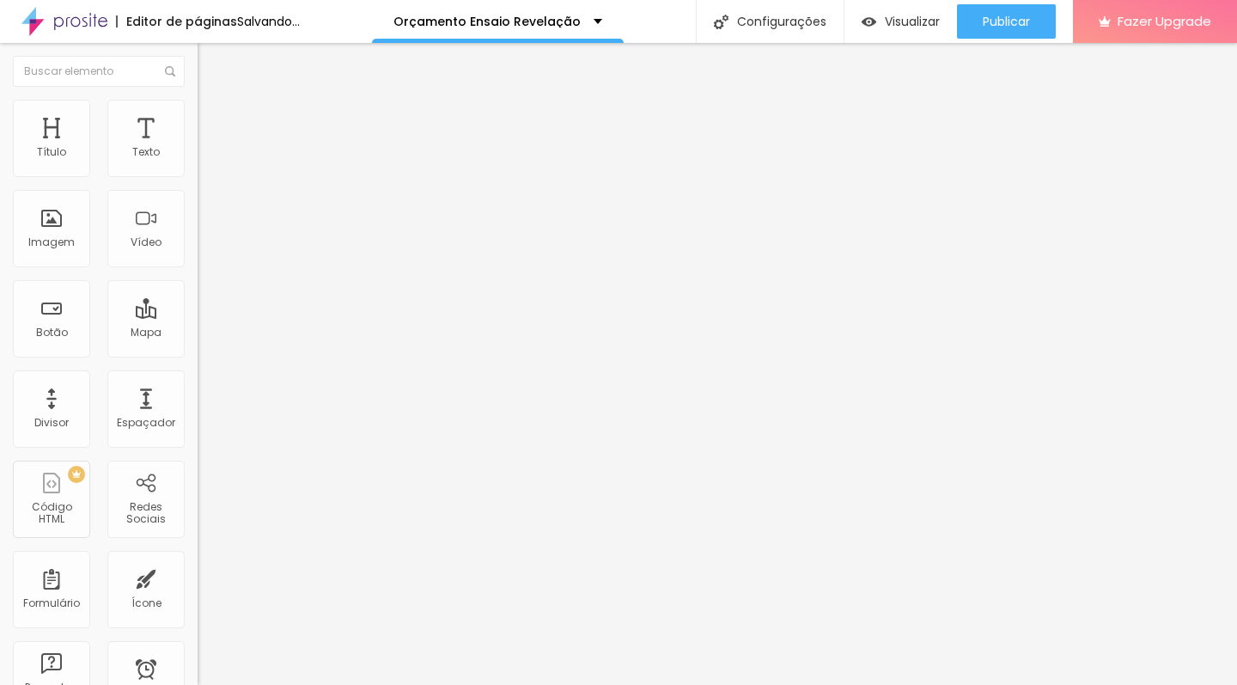
click at [198, 541] on div "Editar Vídeo Conteúdo Estilo Avançado URL do vídeo https://www.youtube.com/shor…" at bounding box center [297, 364] width 198 height 642
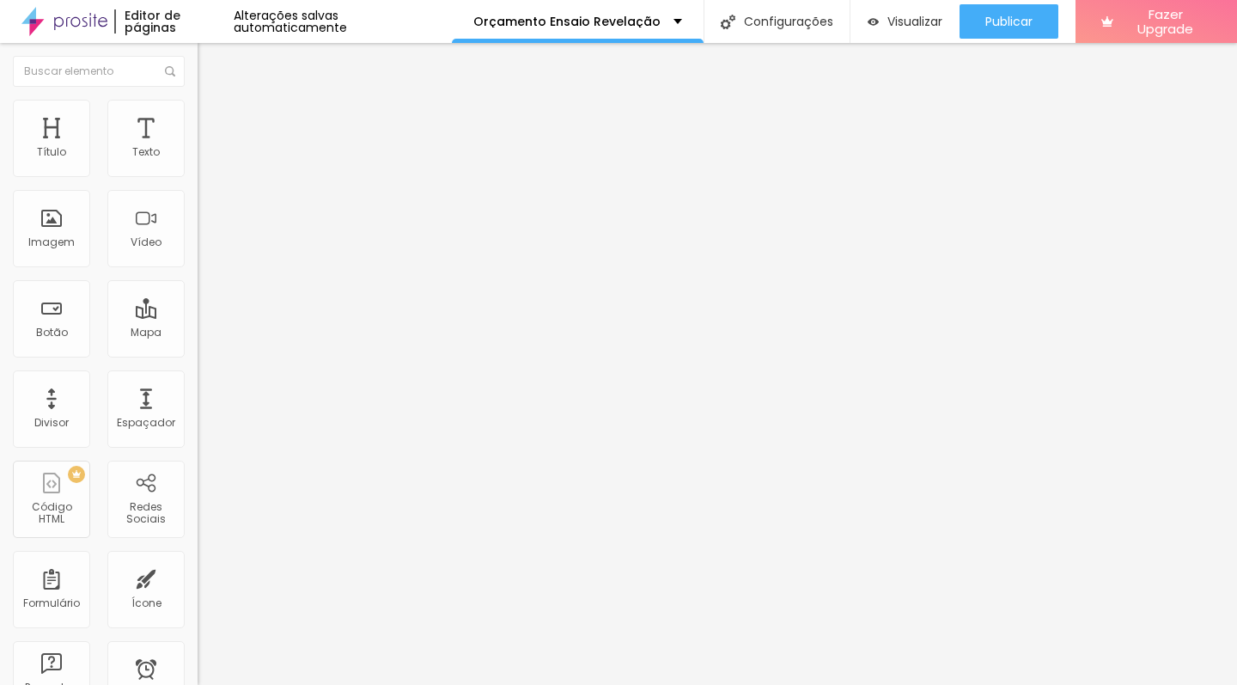
click at [198, 162] on input "https://www.youtube.com/shorts/sne15CUxIGs" at bounding box center [301, 152] width 206 height 17
paste input "?feature=share"
click at [198, 162] on input "https://www.youtube.com/shorts/sne15CUxIGs?feature=share" at bounding box center [301, 152] width 206 height 17
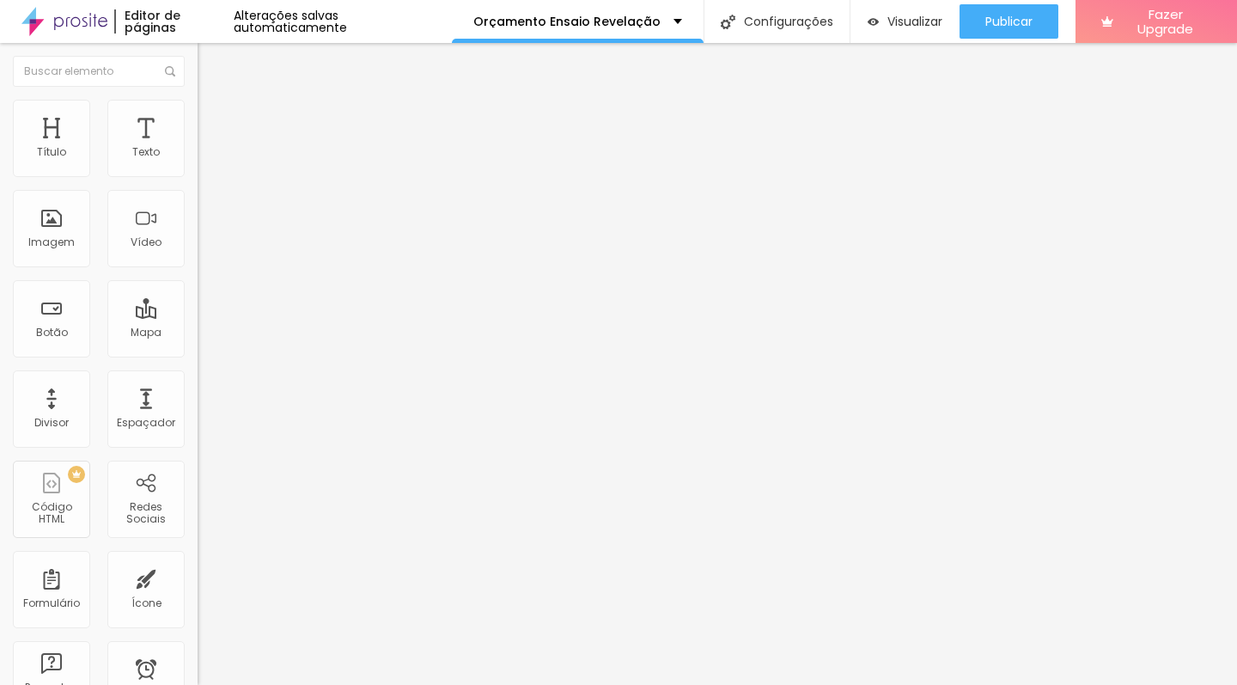
click at [198, 162] on input "https://www.youtube.com/shorts/sne15CUxIGs?feature=share" at bounding box center [301, 152] width 206 height 17
paste input "watch?v=nzC7eFUKY4Y"
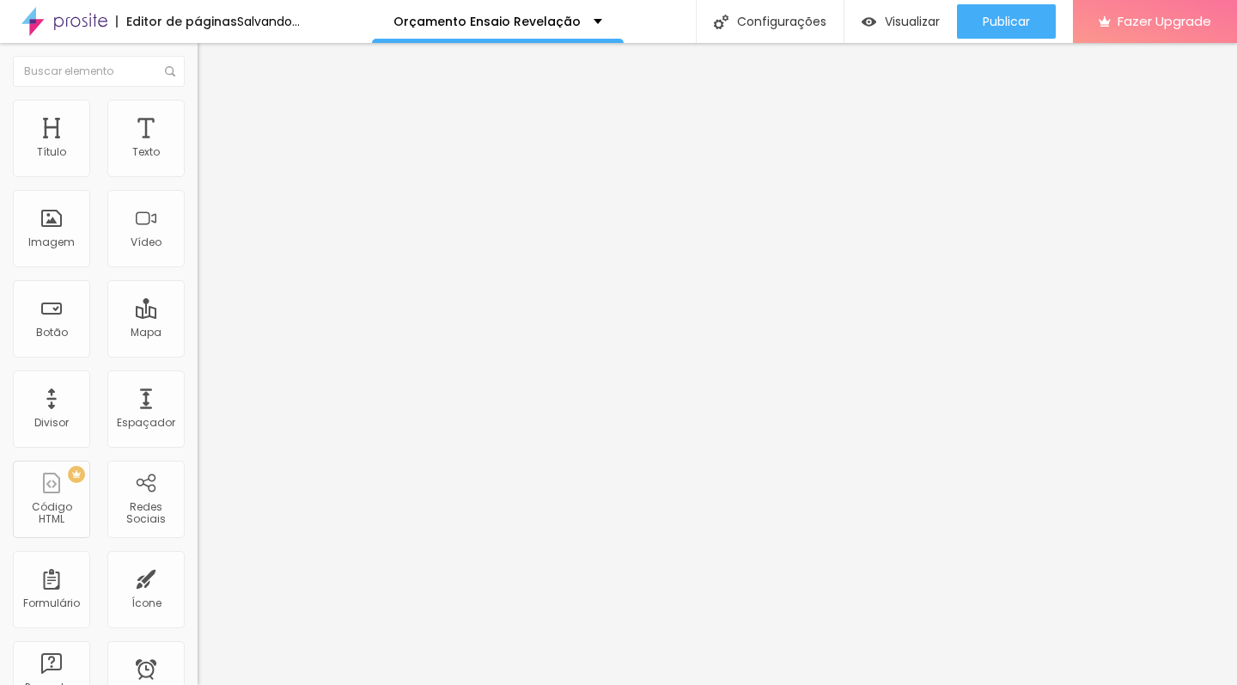
type input "https://www.youtube.com/watch?v=nzC7eFUKY4Y"
click at [198, 546] on div "Editar Vídeo Conteúdo Estilo Avançado URL do vídeo https://www.youtube.com/watc…" at bounding box center [297, 364] width 198 height 642
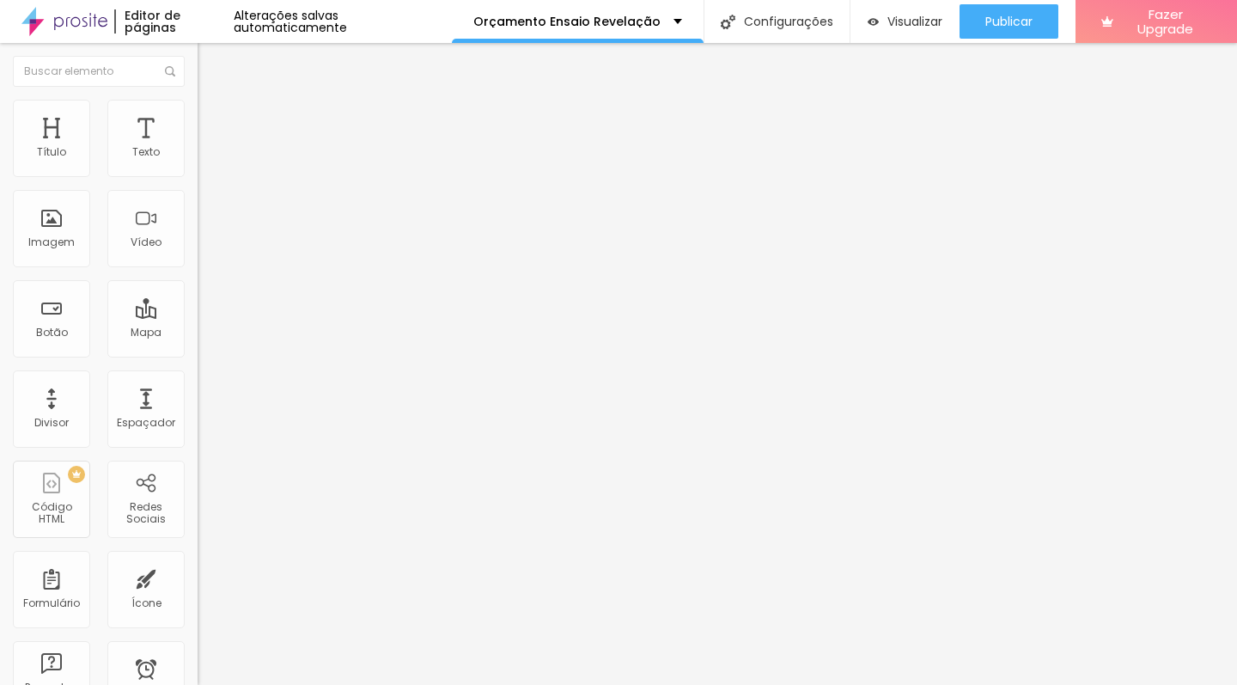
click at [213, 121] on span "Avançado" at bounding box center [241, 128] width 57 height 15
type input "15"
type input "5"
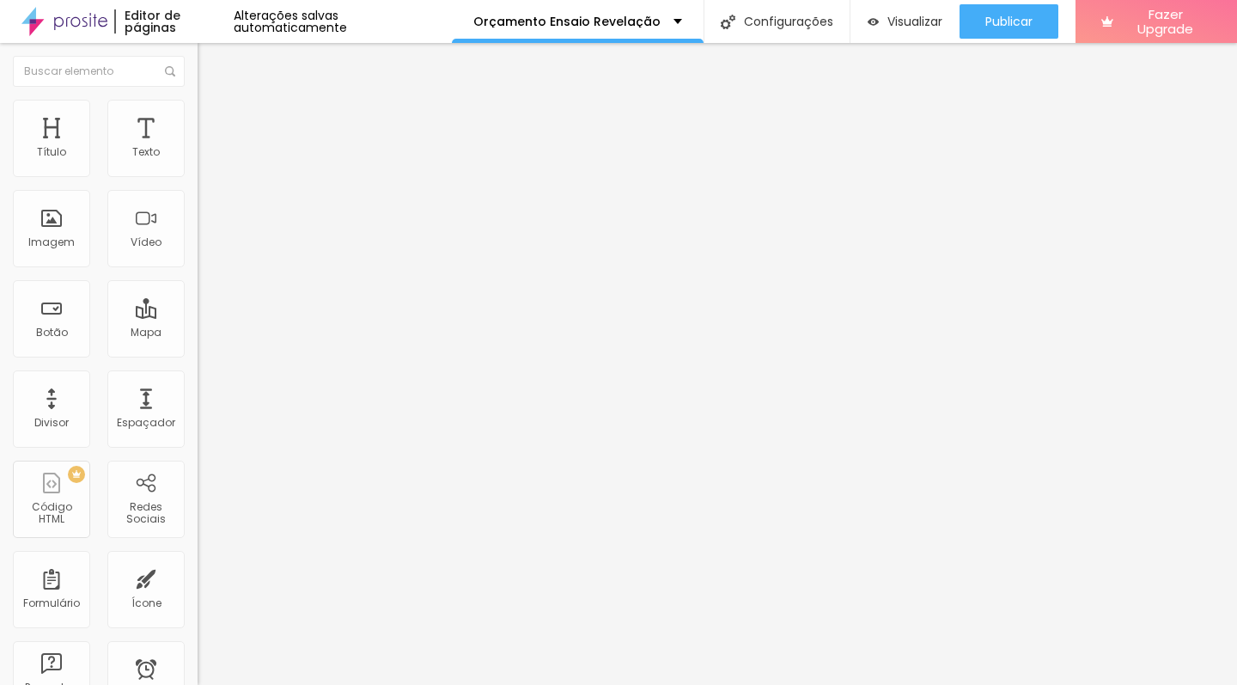
type input "0"
drag, startPoint x: 69, startPoint y: 172, endPoint x: 0, endPoint y: 172, distance: 68.7
type input "0"
click at [198, 172] on div "0 px Espaçamento Interno ID Html Classes Html Visível nos dispositivos Celular …" at bounding box center [297, 374] width 198 height 480
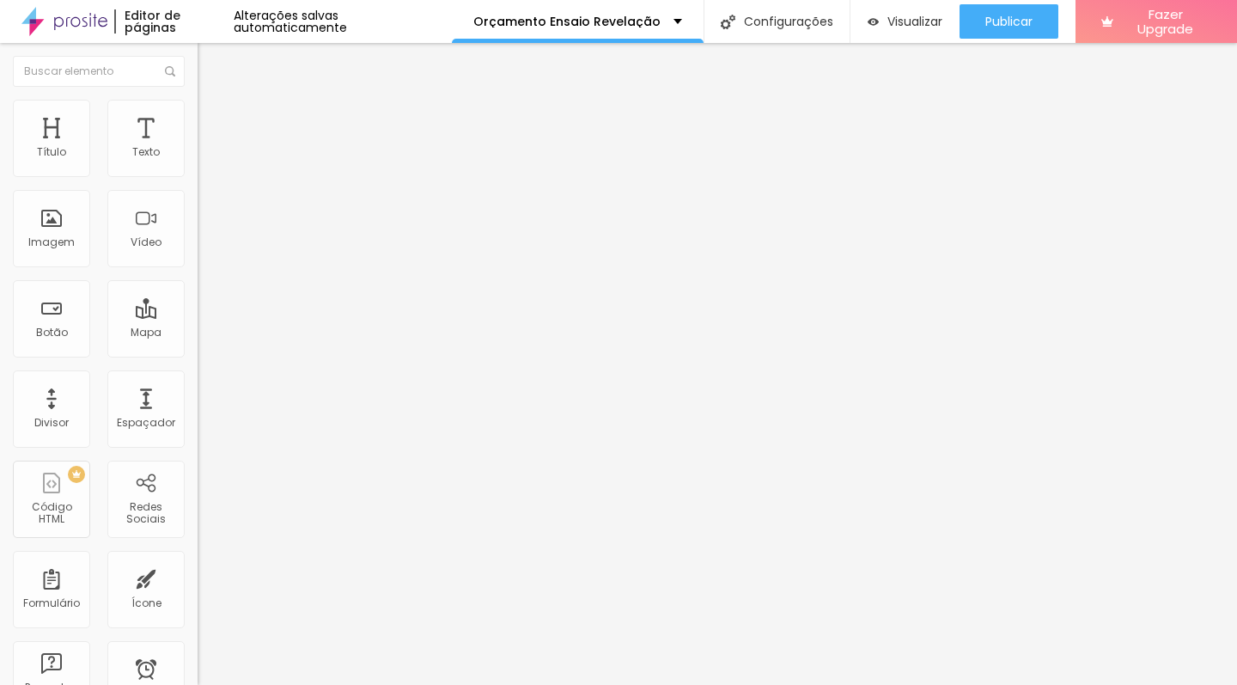
click at [213, 122] on span "Avançado" at bounding box center [241, 128] width 57 height 15
type input "15"
type input "0"
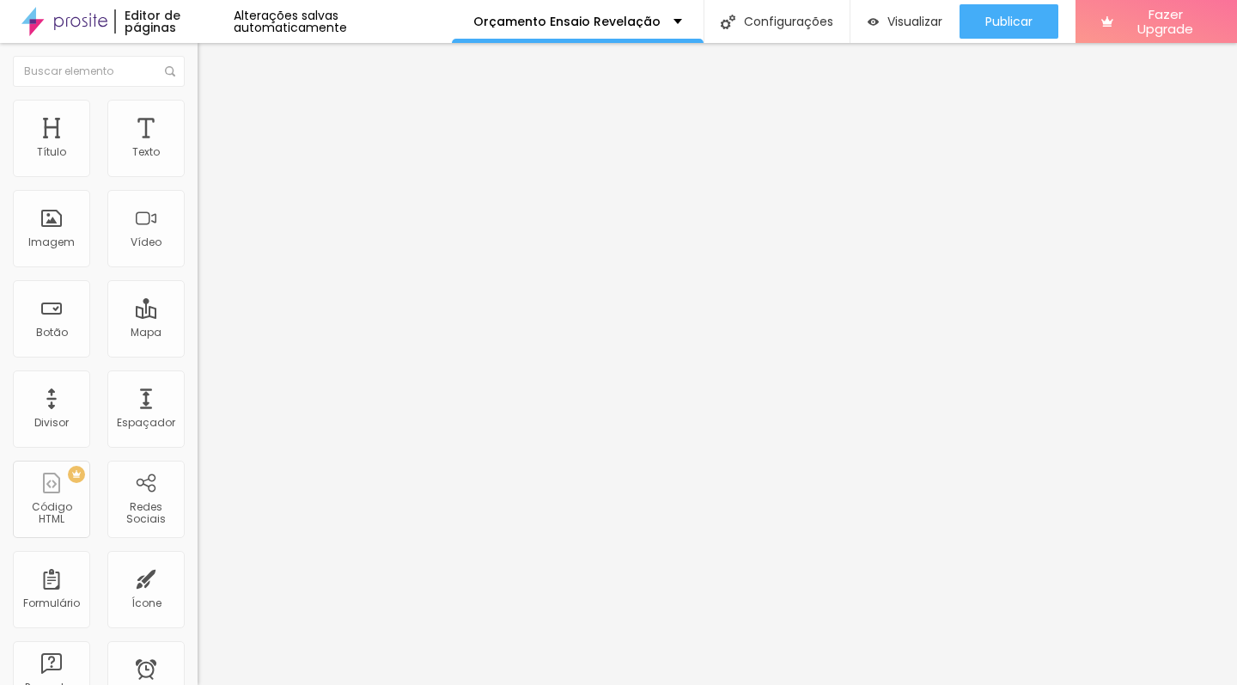
drag, startPoint x: 70, startPoint y: 170, endPoint x: 7, endPoint y: 169, distance: 63.6
type input "0"
click at [198, 169] on div "0 px Espaçamento Interno" at bounding box center [297, 255] width 198 height 243
click at [198, 148] on span "Adicionar imagem" at bounding box center [253, 140] width 111 height 15
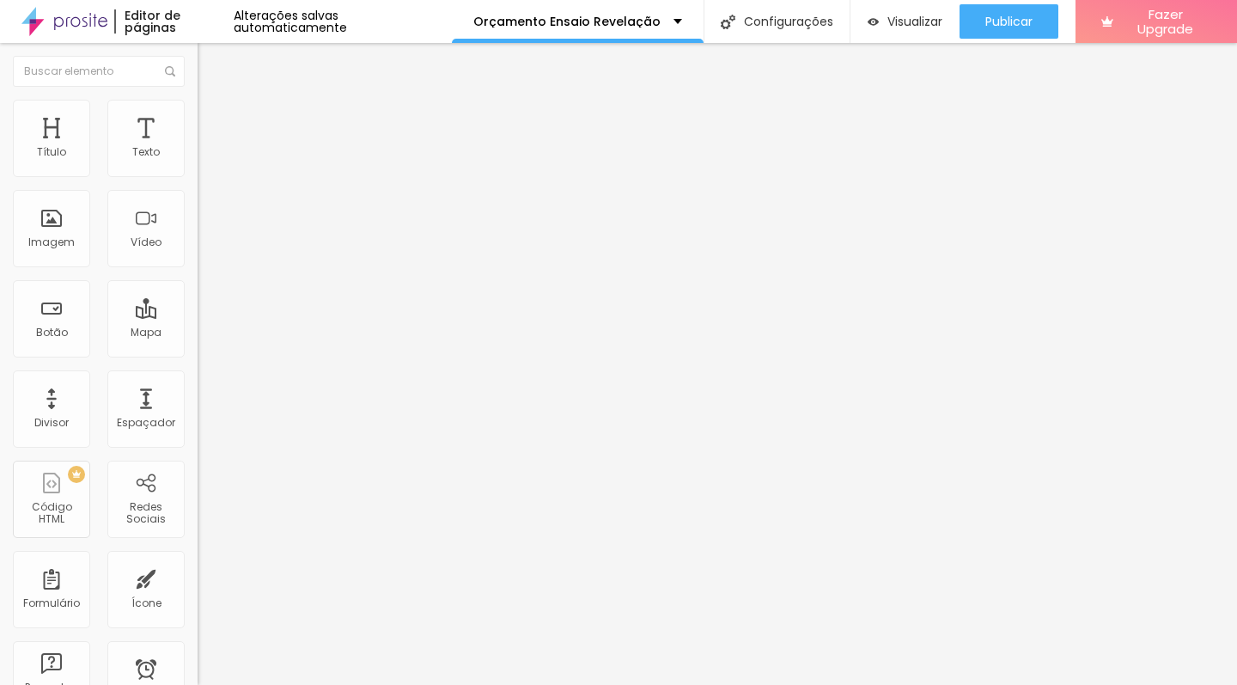
click at [198, 148] on span "Adicionar imagem" at bounding box center [253, 140] width 111 height 15
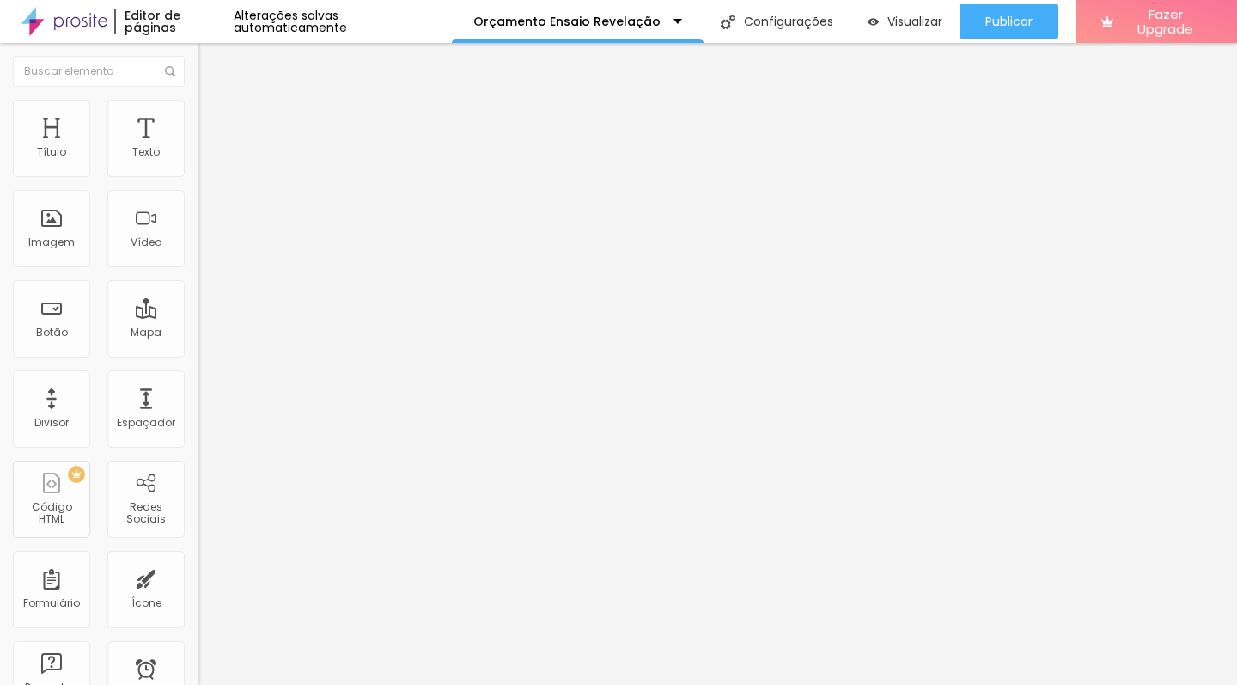
click at [198, 148] on span "Adicionar imagem" at bounding box center [253, 140] width 111 height 15
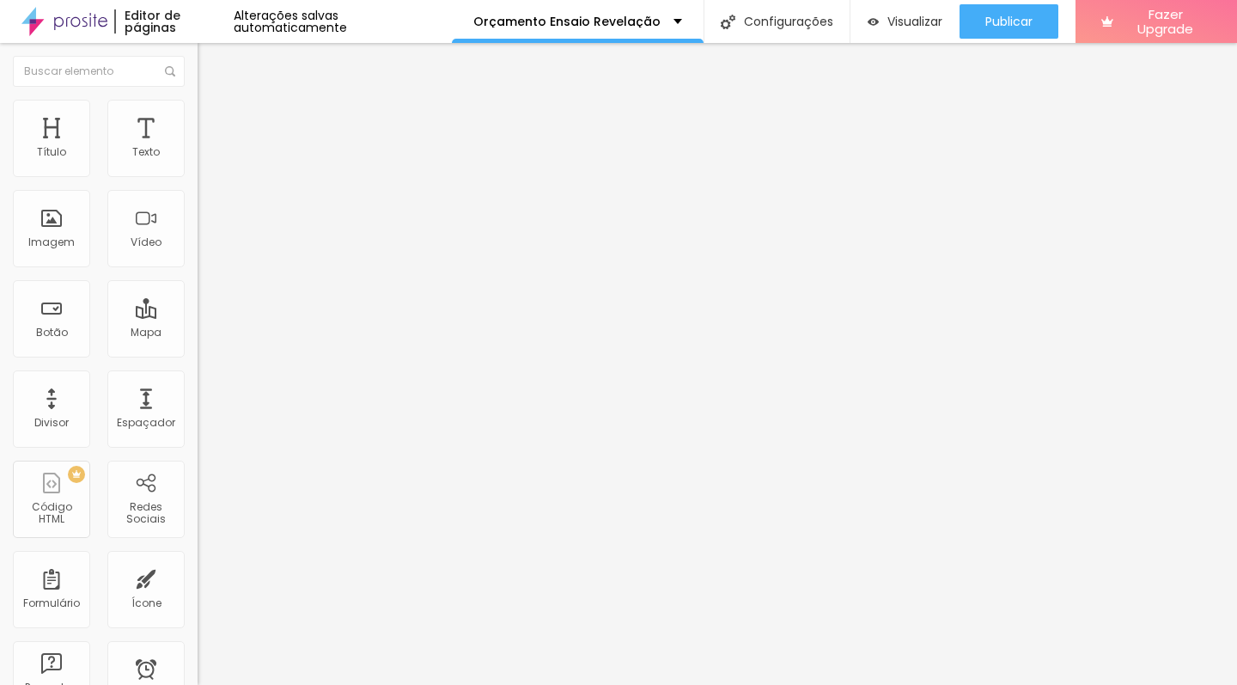
drag, startPoint x: 119, startPoint y: 337, endPoint x: 74, endPoint y: 336, distance: 44.7
click at [198, 594] on textarea "Olá, vim pelo site e gostaria de mais informações sobre o ensaio gestante." at bounding box center [295, 608] width 194 height 29
type textarea "Olá, vim pelo site e gostaria de mais informações sobre o ensaio revelação."
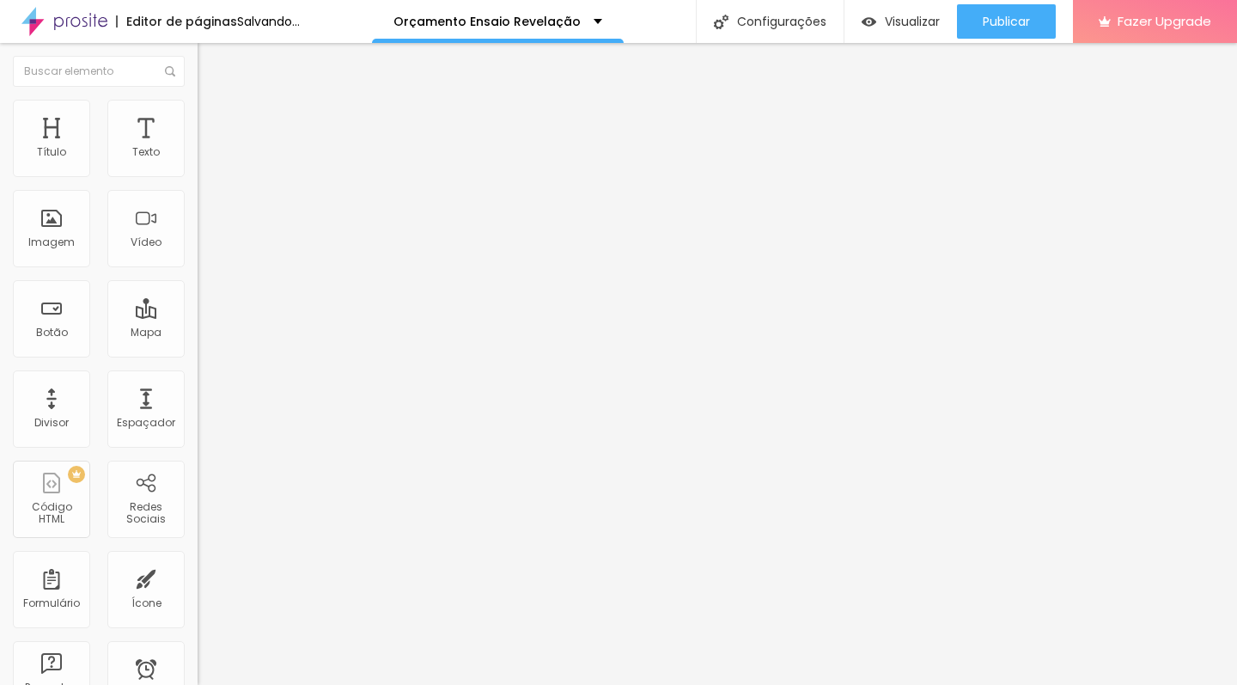
click at [198, 148] on span "Trocar imagem" at bounding box center [245, 140] width 94 height 15
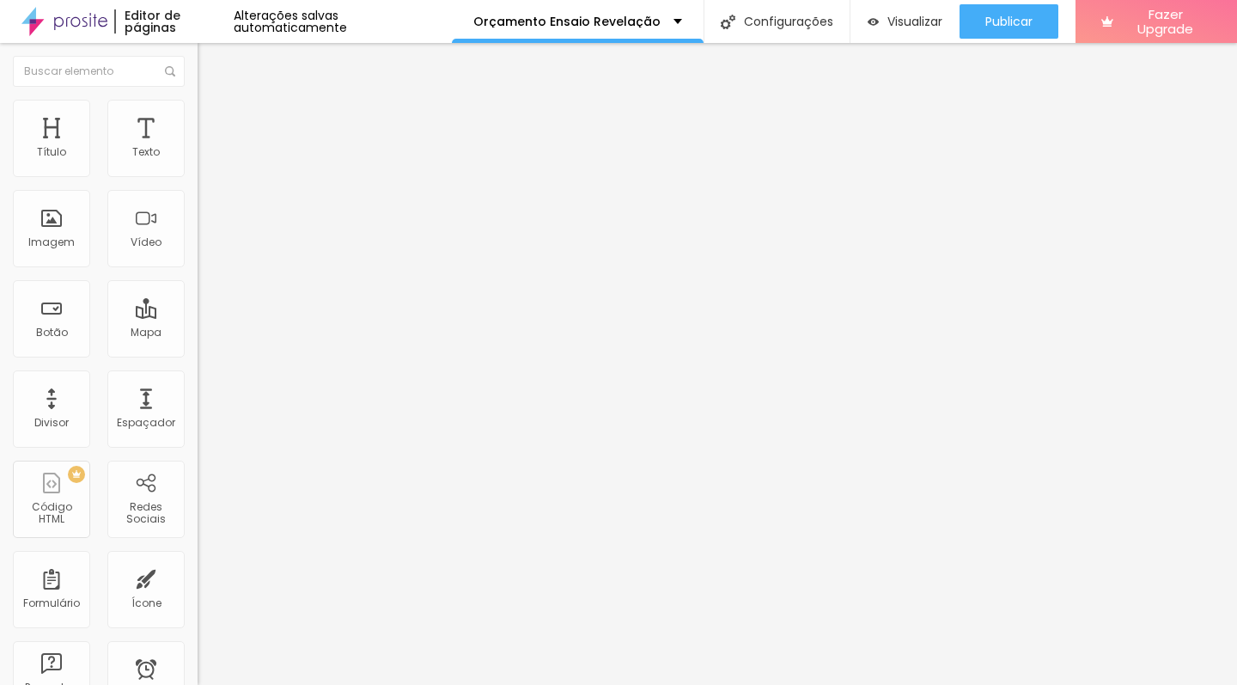
click at [198, 148] on span "Trocar imagem" at bounding box center [245, 140] width 94 height 15
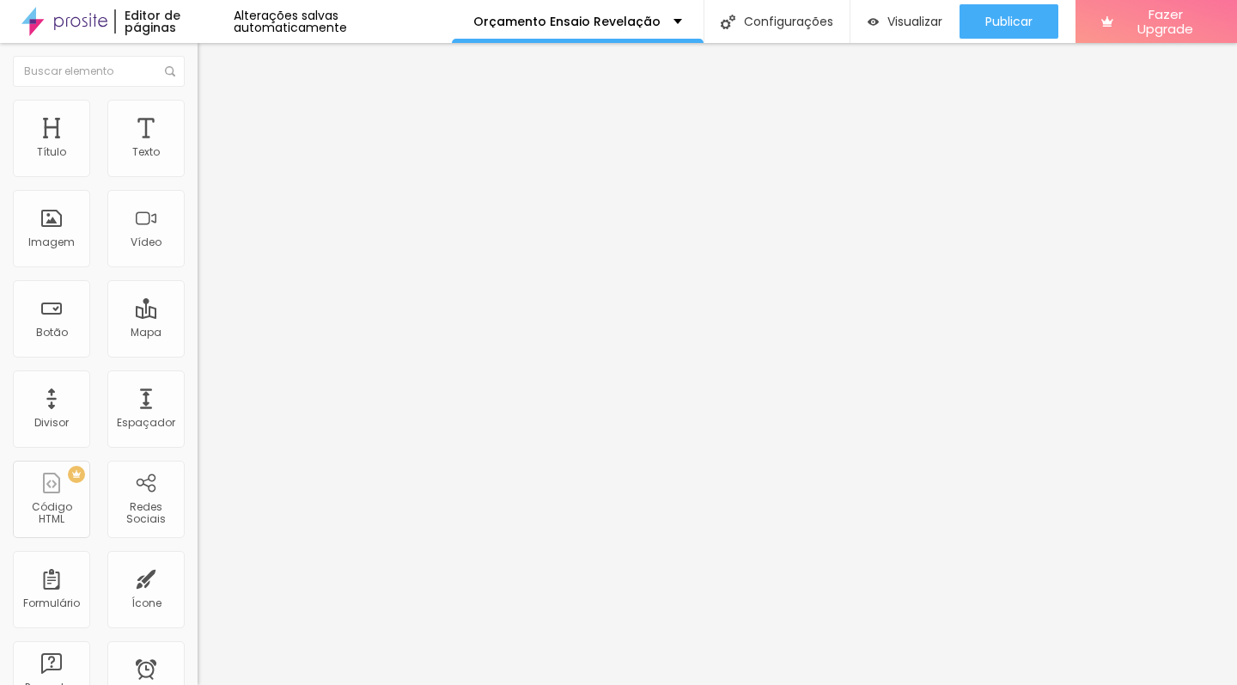
click at [198, 148] on span "Trocar imagem" at bounding box center [245, 140] width 94 height 15
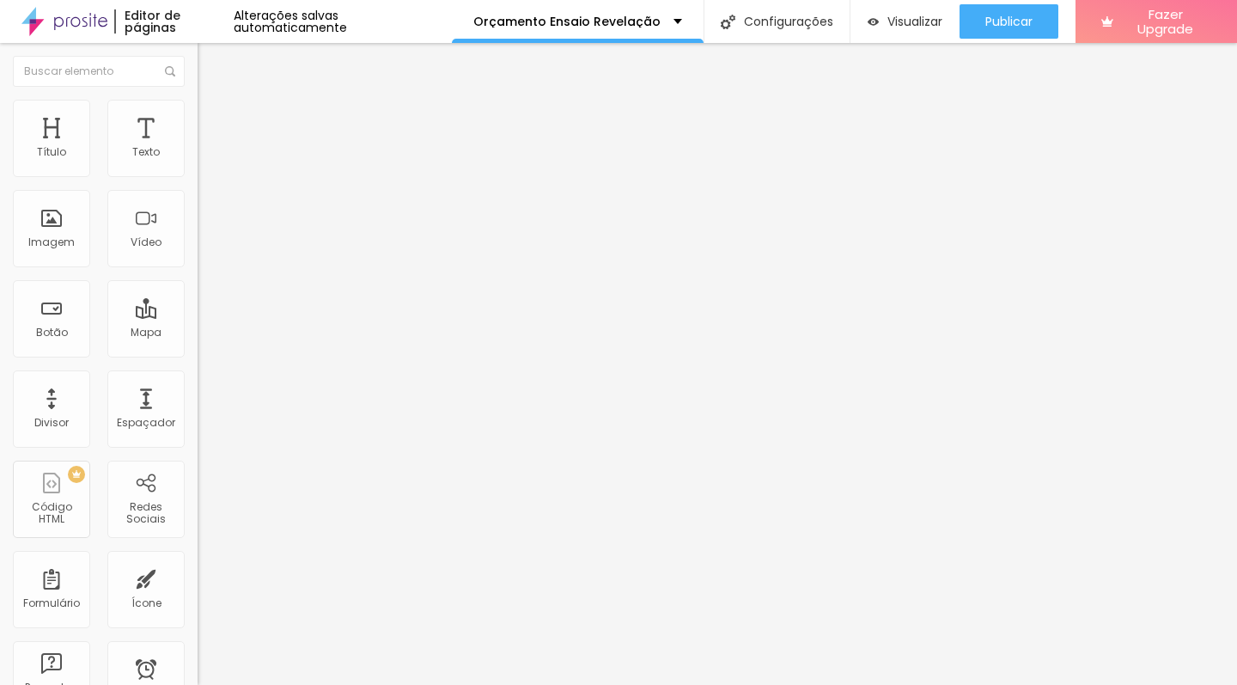
click at [198, 269] on span "16:9 Cinema" at bounding box center [230, 261] width 65 height 15
click at [198, 296] on span "Padrão" at bounding box center [217, 288] width 39 height 15
click at [299, 684] on div at bounding box center [618, 695] width 1237 height 0
click at [198, 73] on button "Editar Imagem" at bounding box center [297, 63] width 198 height 40
click at [204, 160] on icon "button" at bounding box center [209, 154] width 10 height 10
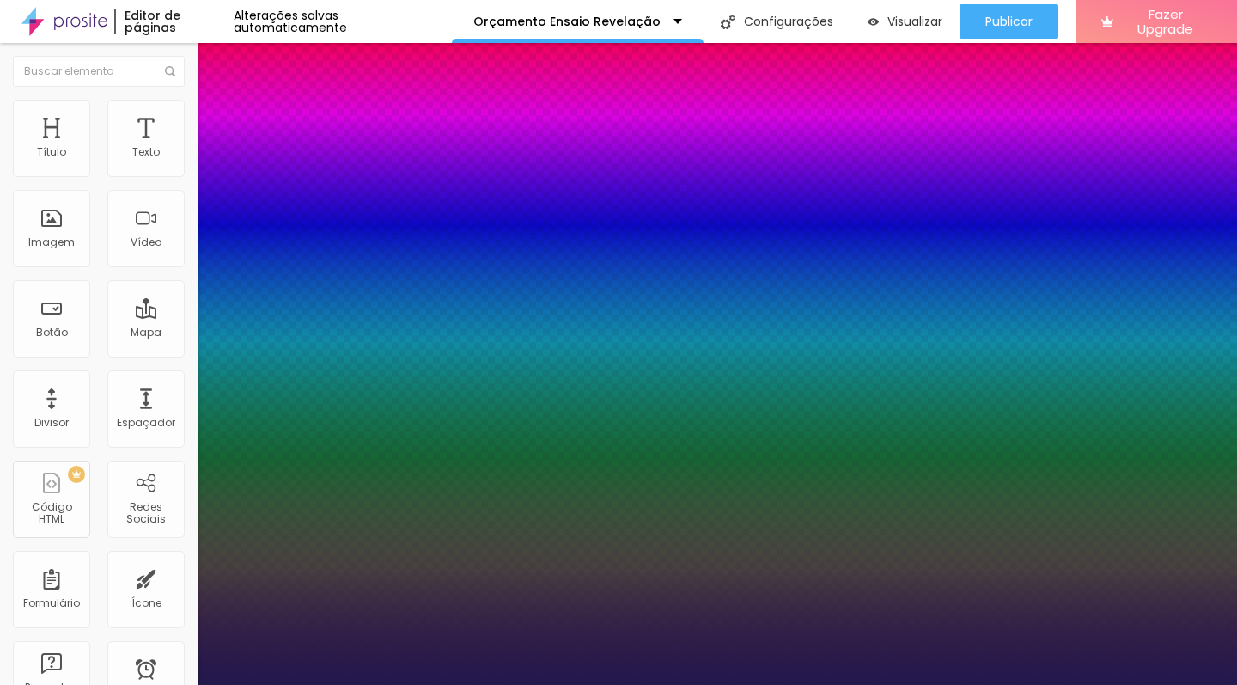
type input "1"
click at [557, 684] on div at bounding box center [618, 685] width 1237 height 0
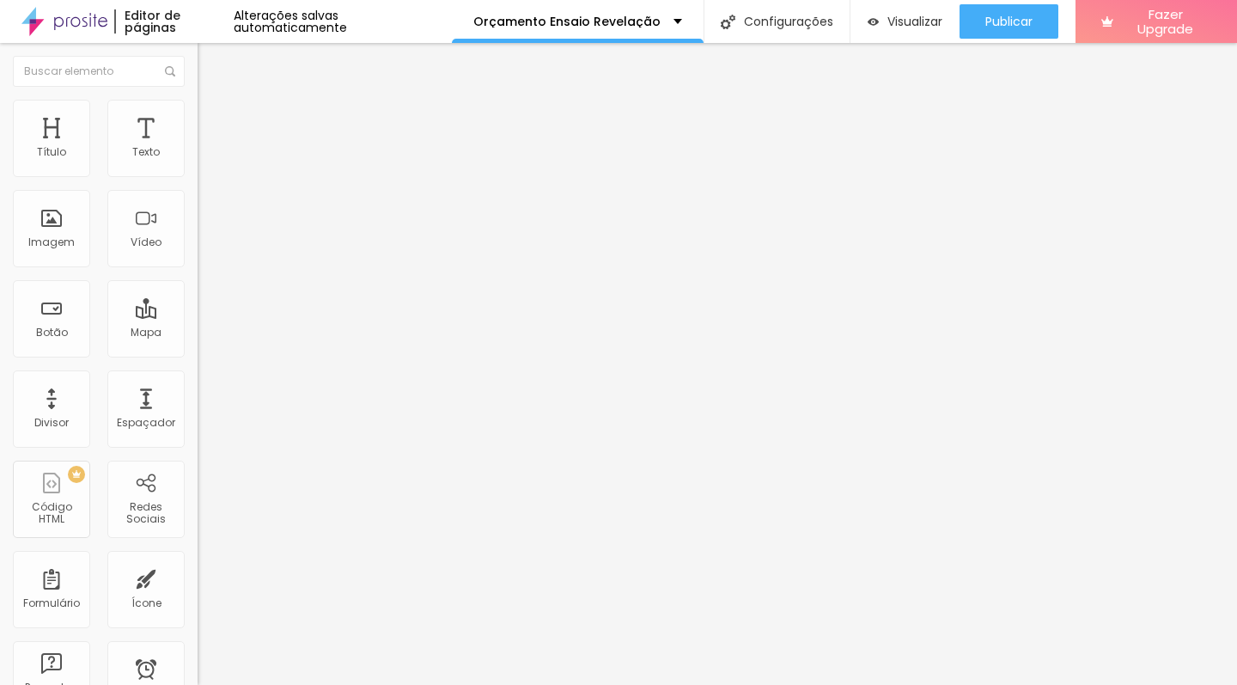
click at [204, 160] on icon "button" at bounding box center [209, 154] width 10 height 10
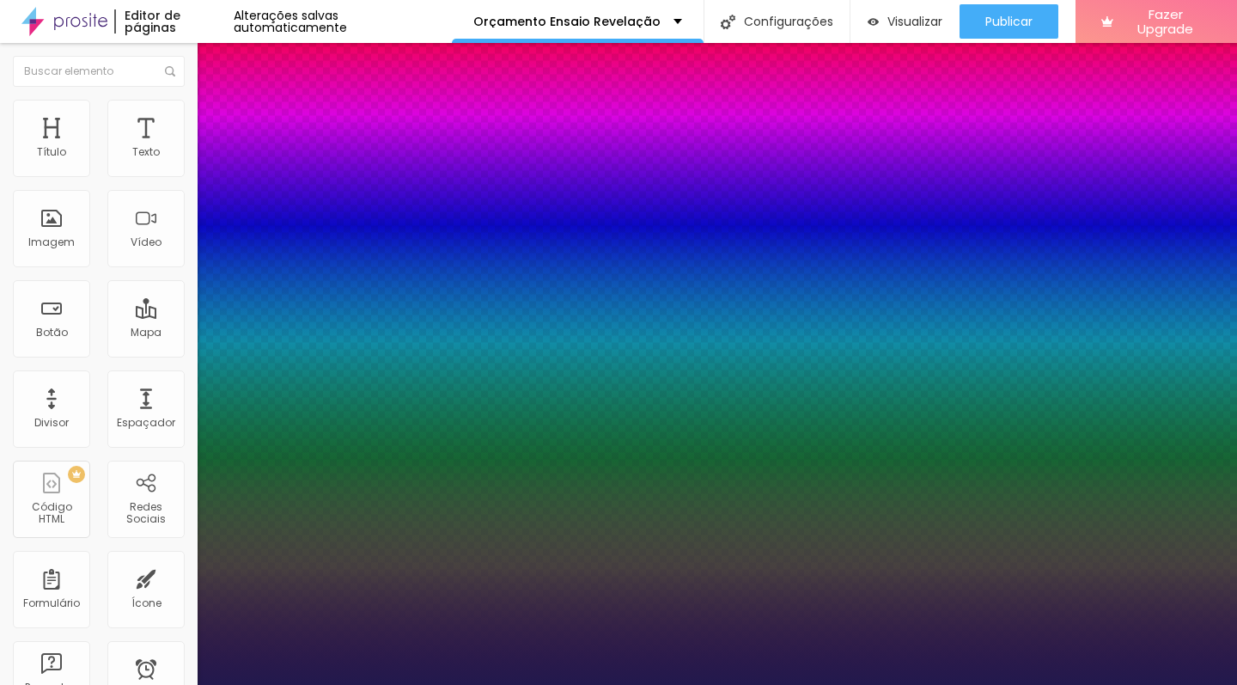
type input "1"
click at [546, 684] on div at bounding box center [618, 685] width 1237 height 0
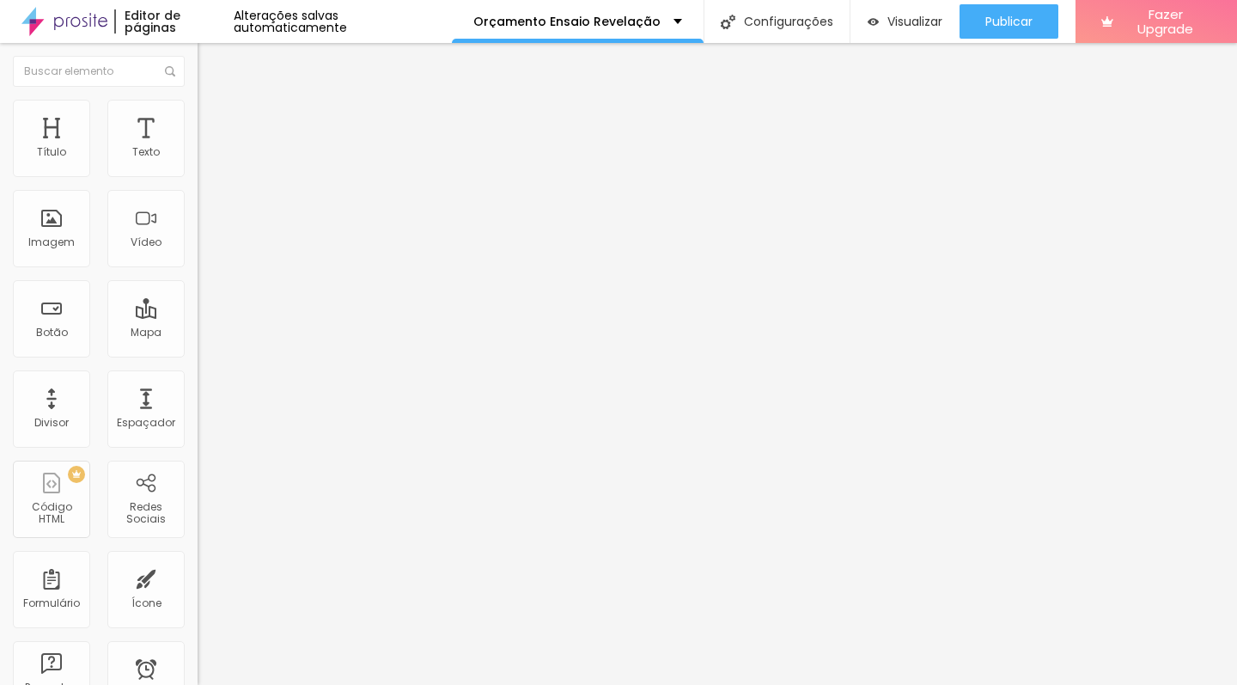
click at [198, 163] on button "button" at bounding box center [210, 156] width 24 height 18
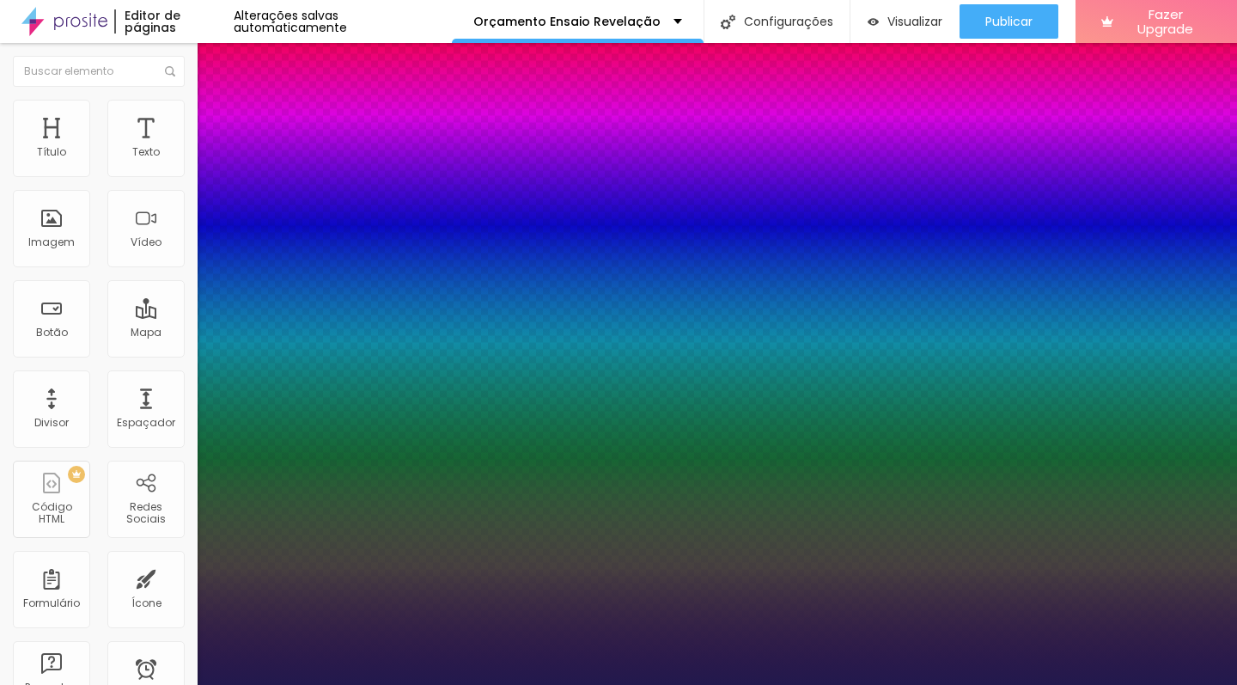
type input "1"
select select "Assistant"
type input "1"
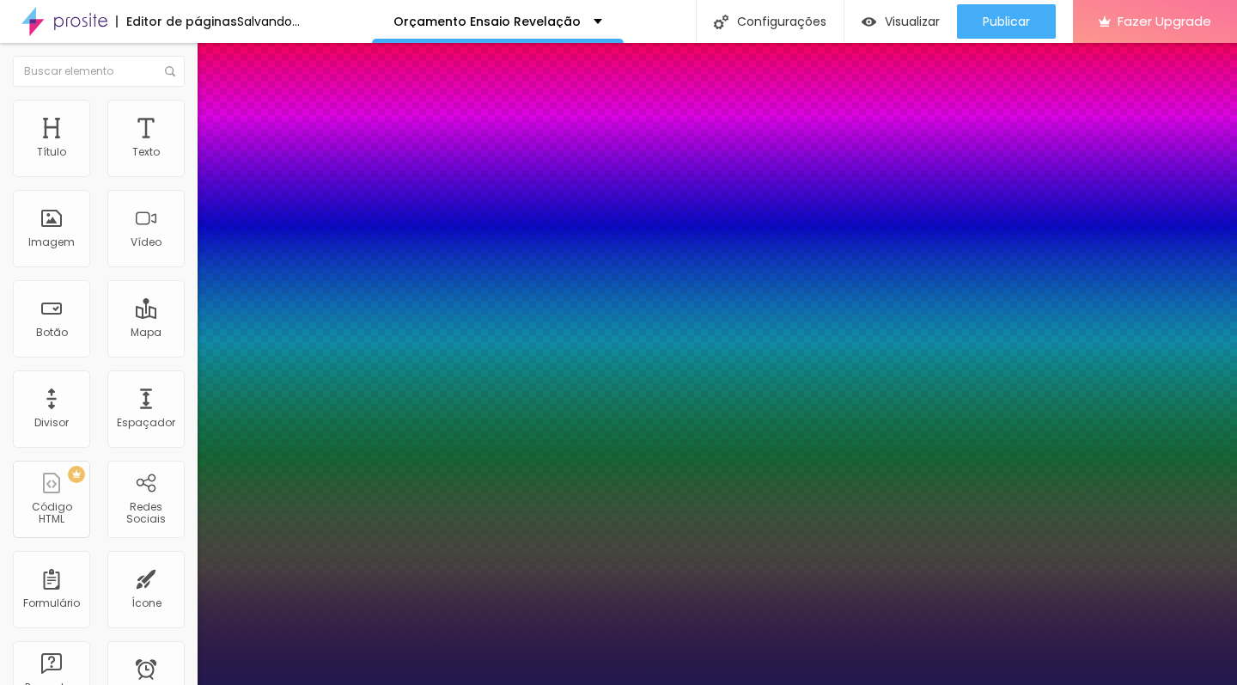
click at [516, 684] on div at bounding box center [618, 685] width 1237 height 0
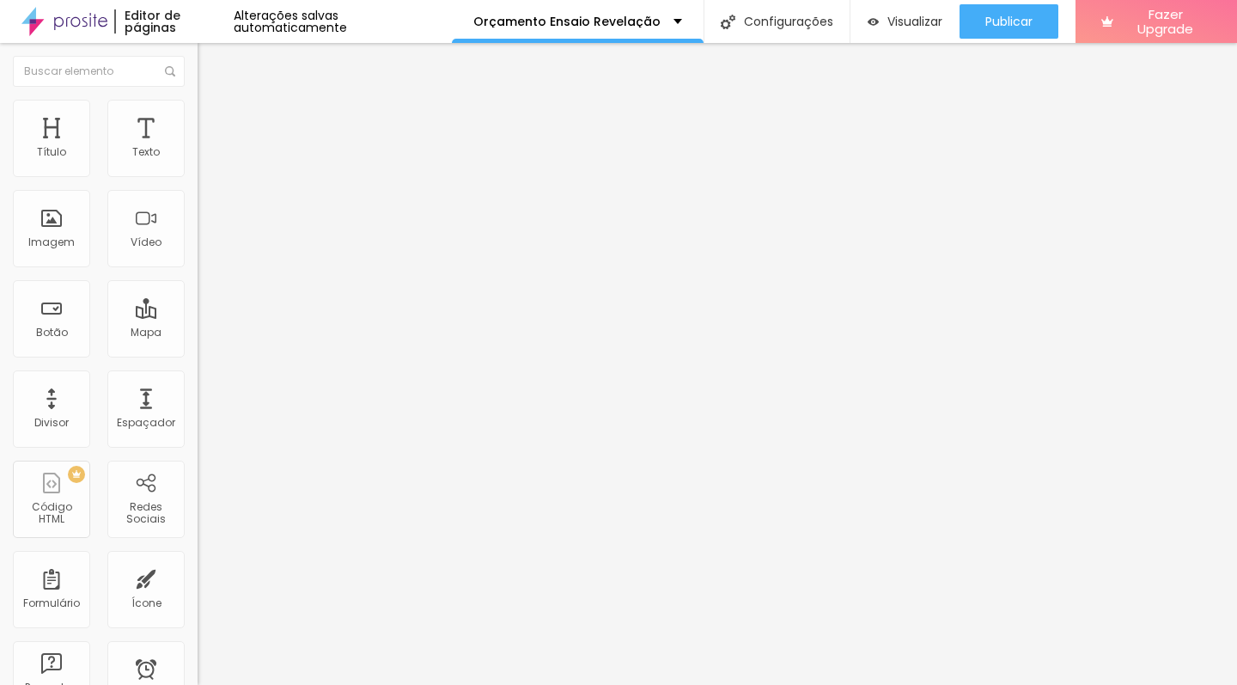
click at [198, 53] on button "Editar Texto" at bounding box center [297, 63] width 198 height 40
click at [198, 175] on input "text" at bounding box center [301, 166] width 206 height 17
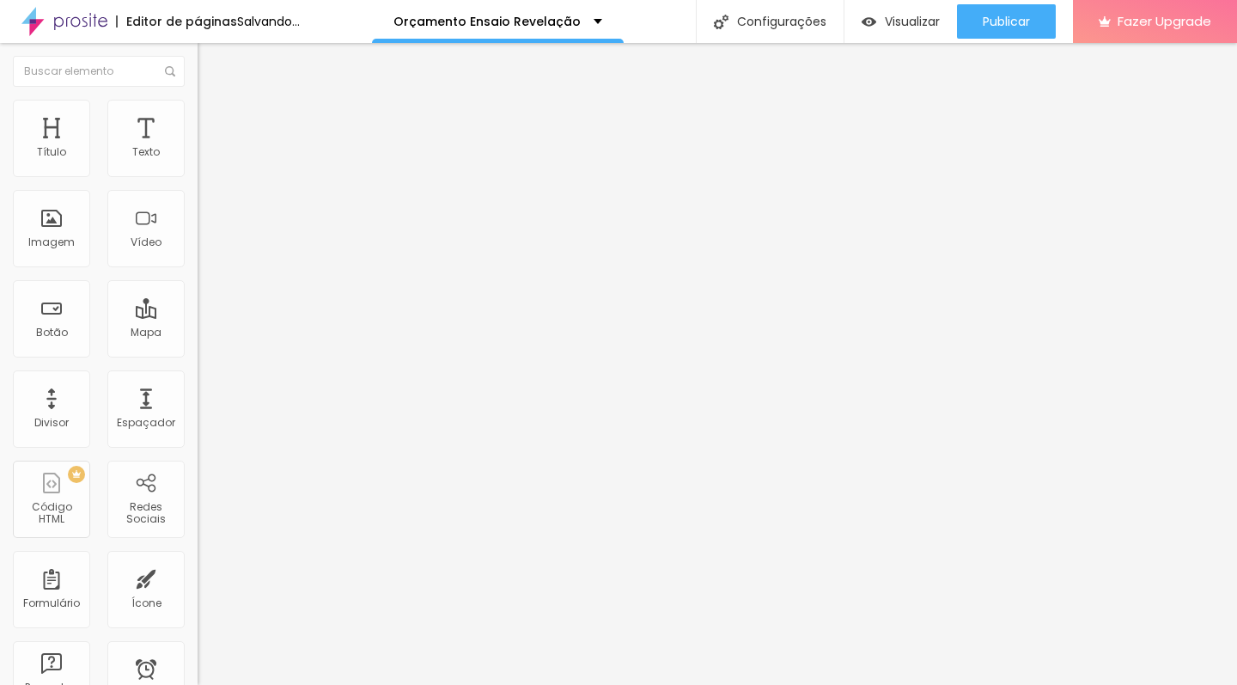
type input "(31)97267-8607"
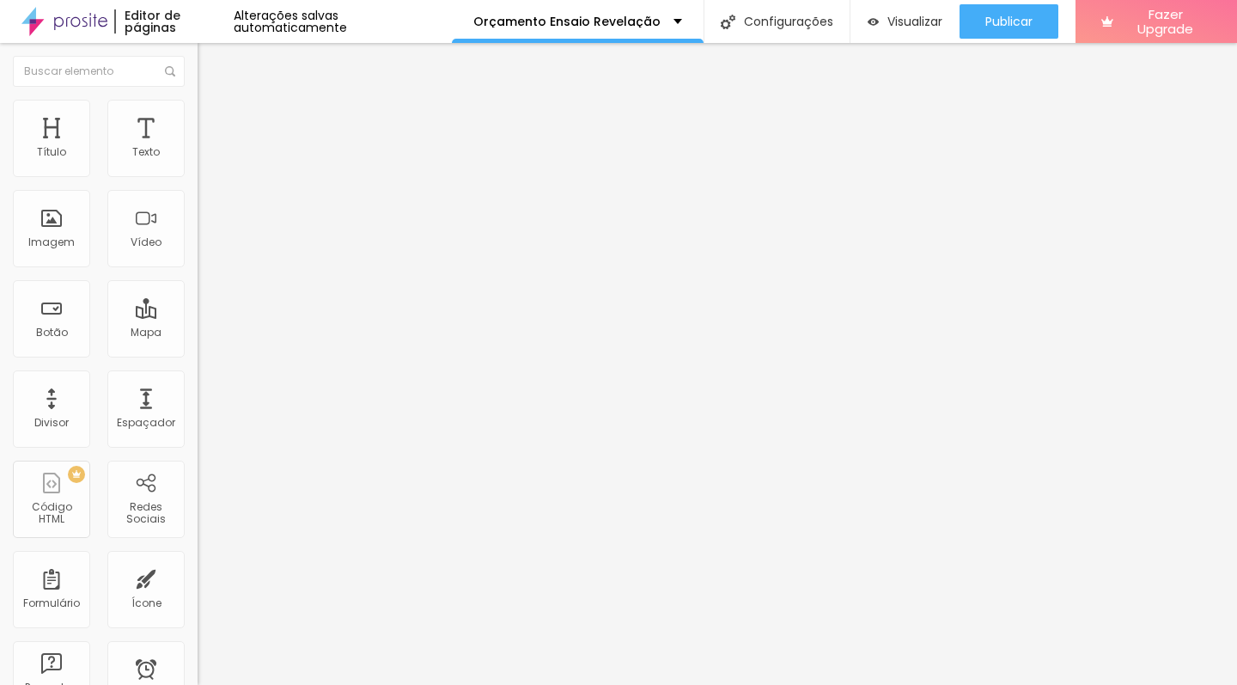
drag, startPoint x: 47, startPoint y: 309, endPoint x: 99, endPoint y: 343, distance: 61.5
click at [198, 594] on textarea "Olá, cheguei até você pela página {page_title} e gostaria de mais informações" at bounding box center [295, 608] width 194 height 29
type textarea "Olá, vim pelo site e gostaria de mais informações sobre o ensaio revelação."
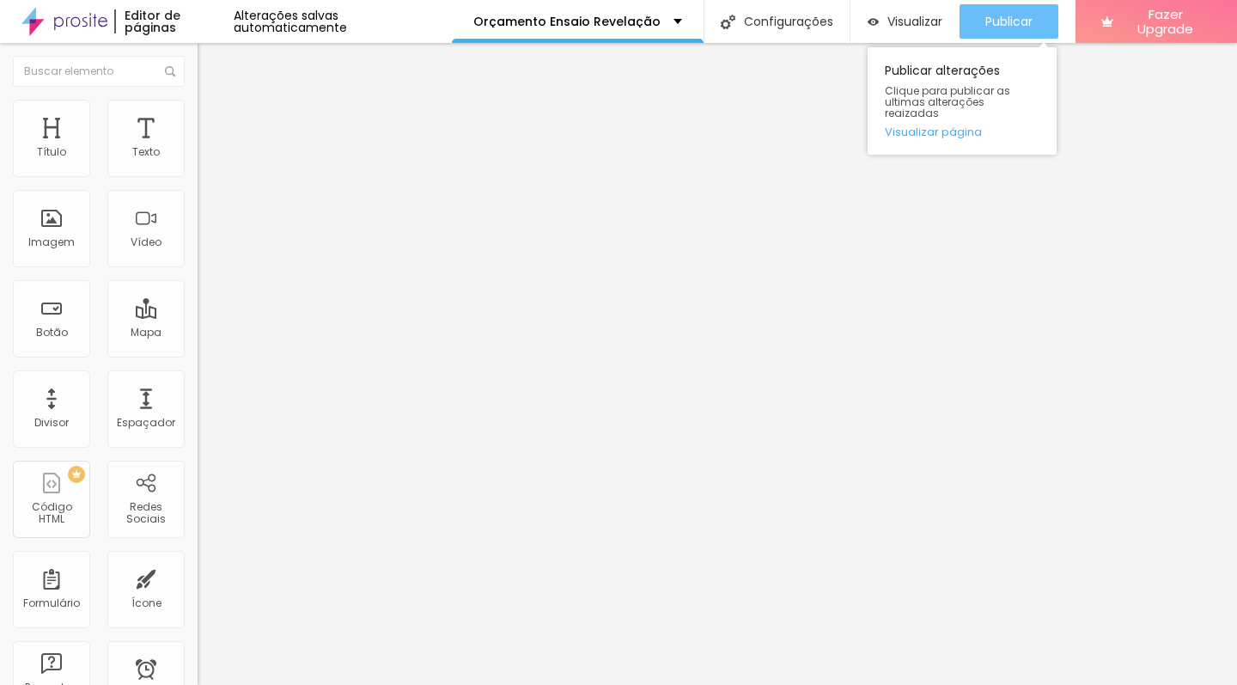
click at [1000, 34] on div "Publicar" at bounding box center [1008, 21] width 47 height 34
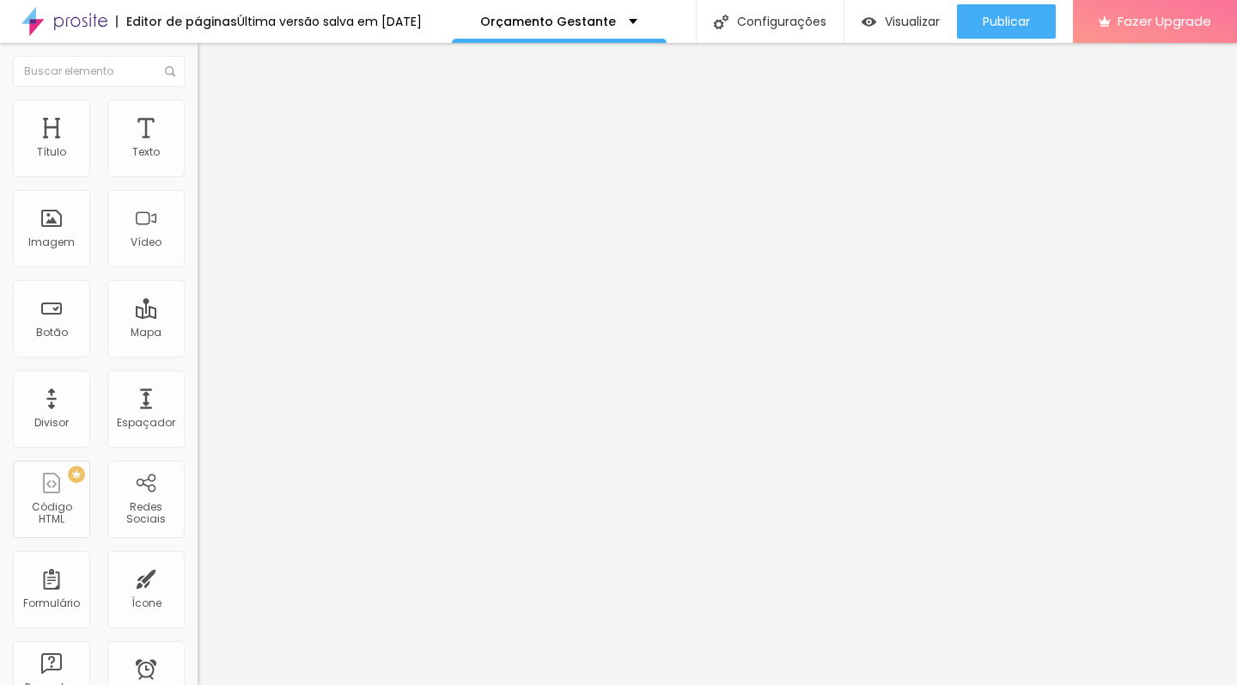
click at [198, 162] on input "[URL][DOMAIN_NAME]" at bounding box center [301, 152] width 206 height 17
click at [198, 162] on input "https://www.youtube.com/watch?v=nzC7eFUKY4Y" at bounding box center [301, 152] width 206 height 17
click at [198, 354] on input "https://jeancristiangomes1.alboompro.com/orcamento-gestante" at bounding box center [301, 345] width 206 height 17
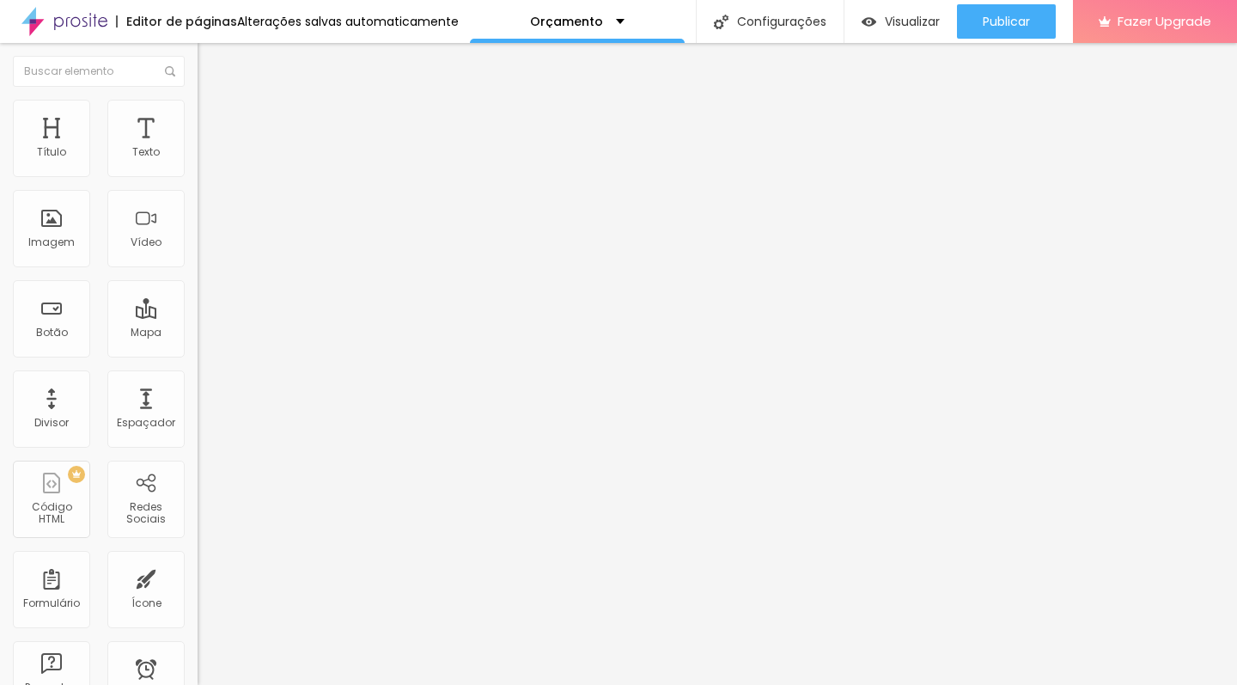
click at [198, 354] on input "https://jeancristiangomes1.alboompro.com/orcamento-gestante" at bounding box center [301, 345] width 206 height 17
paste input "prosite.alboompro.com/content/pages/756285"
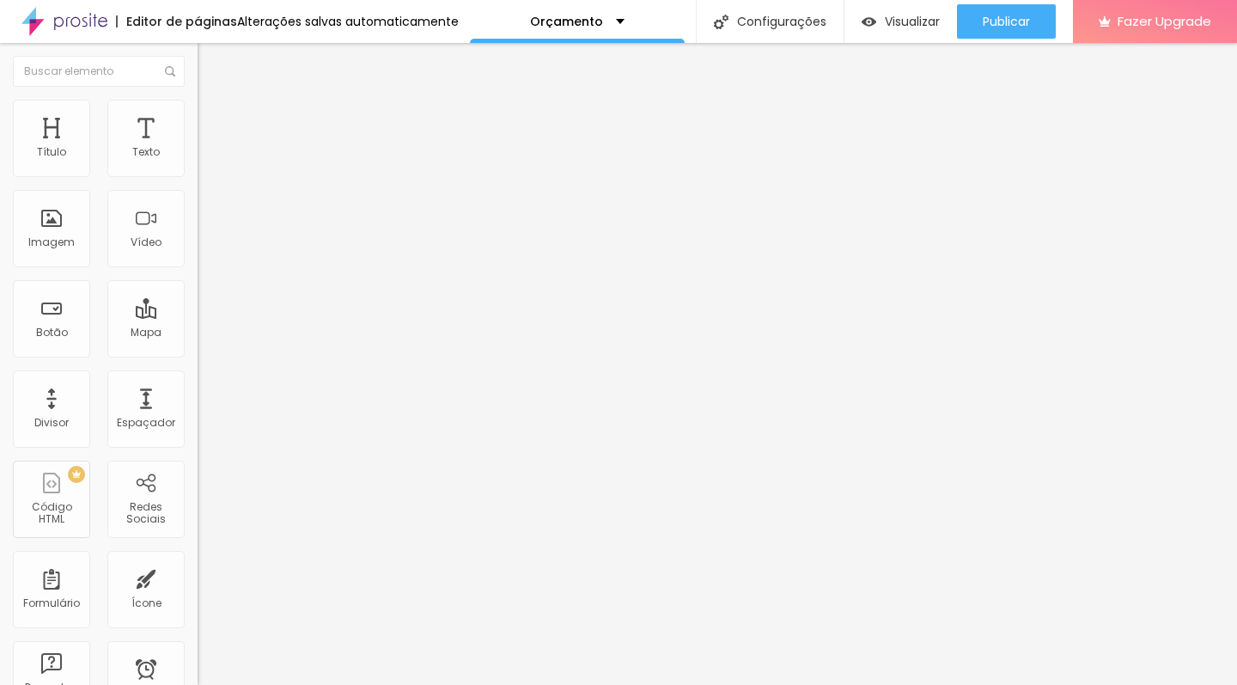
click at [198, 491] on div "Editar Botão Conteúdo Estilo Avançado Texto + DETALHES Alinhamento Tamanho Norm…" at bounding box center [297, 364] width 198 height 642
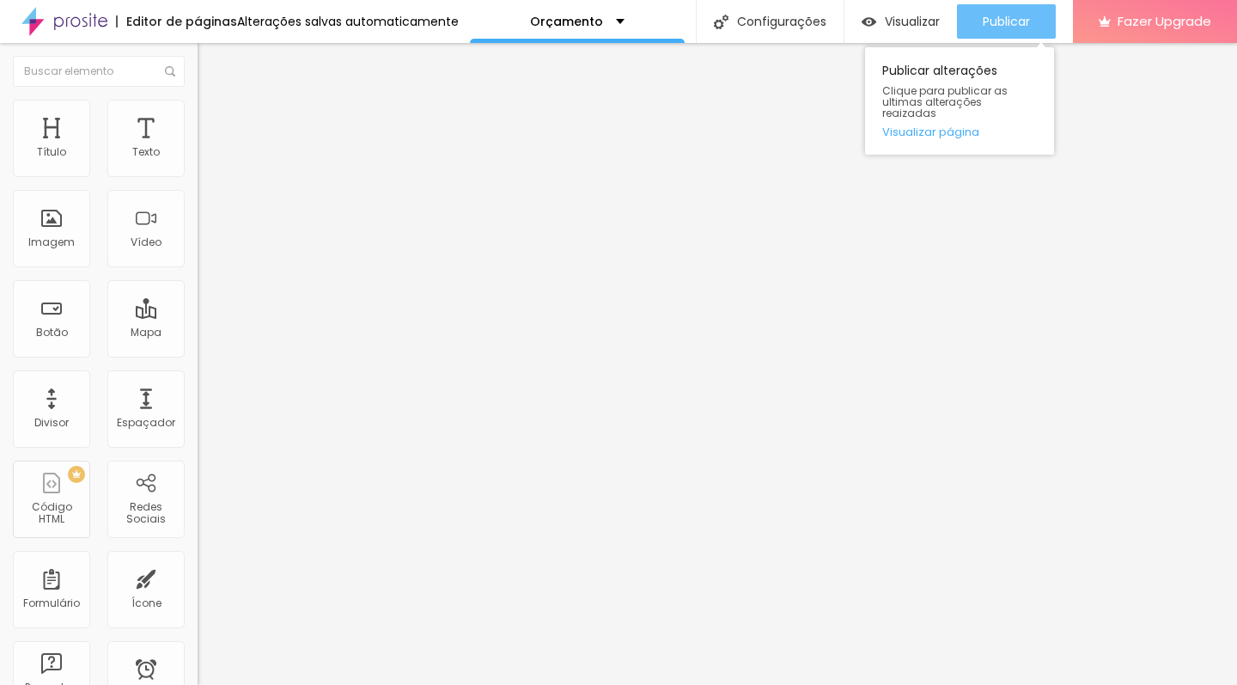
click at [1011, 22] on span "Publicar" at bounding box center [1006, 22] width 47 height 14
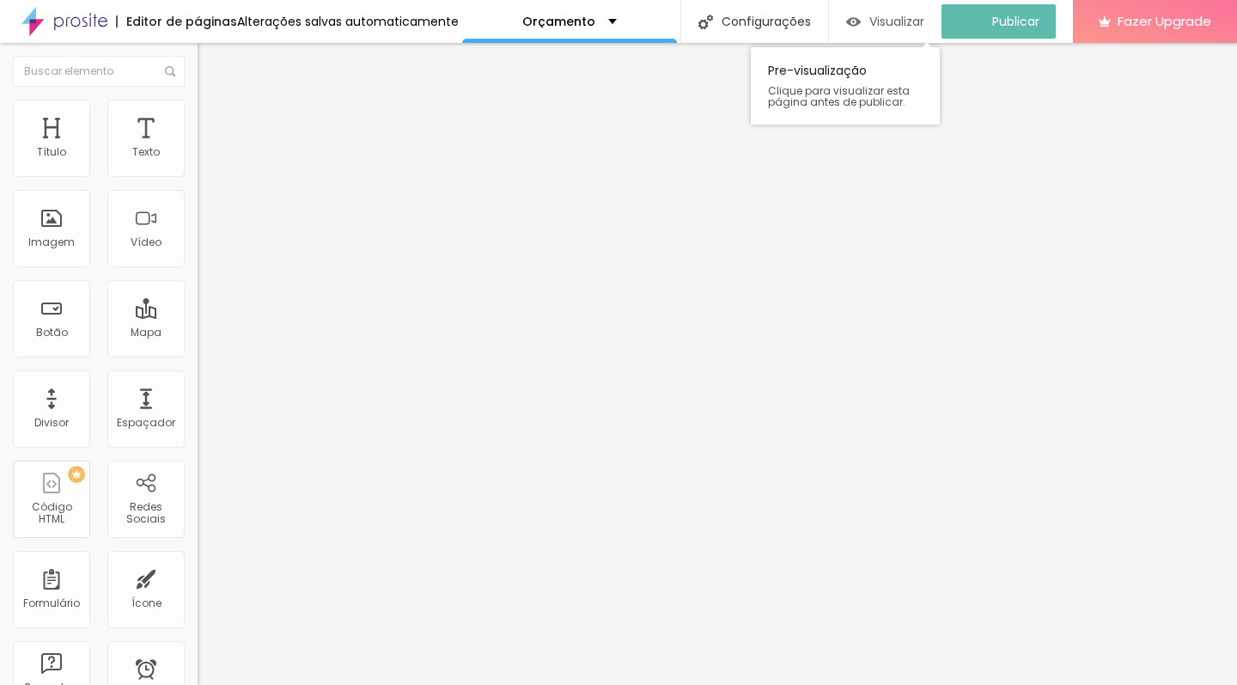
click at [861, 16] on img "button" at bounding box center [853, 22] width 15 height 15
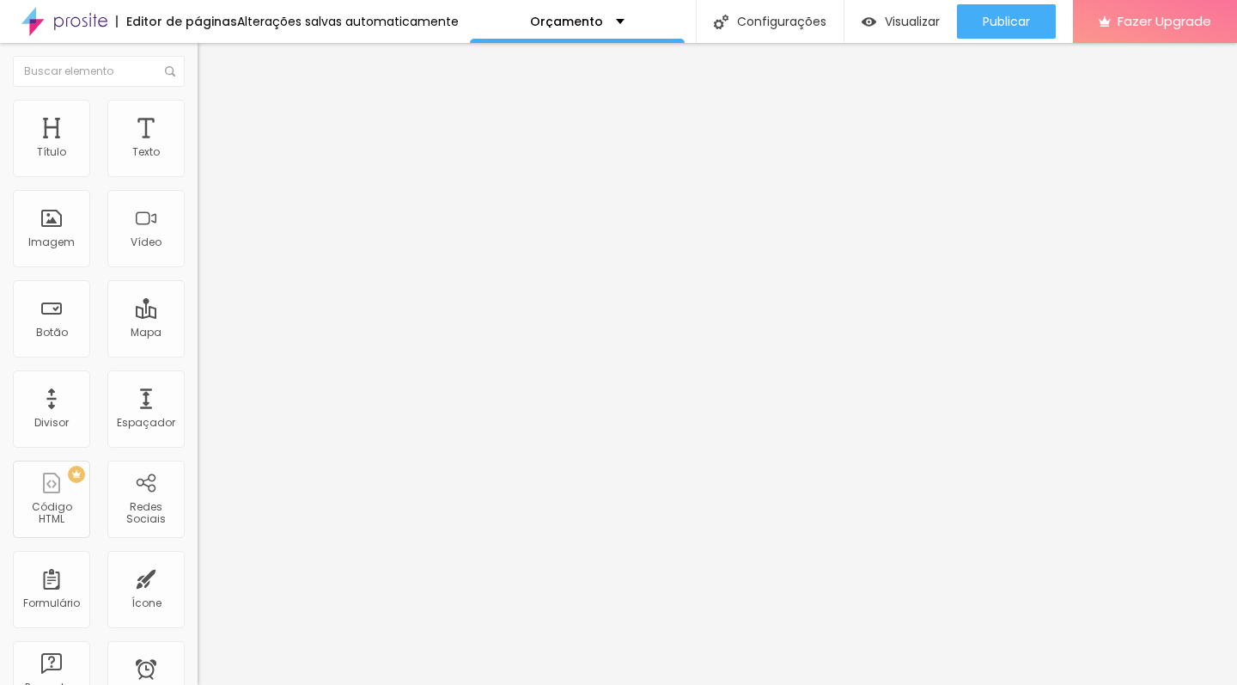
click at [198, 354] on input "https://prosite.alboompro.com/content/pages/756285" at bounding box center [301, 345] width 206 height 17
paste input "jeancristiangomes1.alboompro.com/orcamento-ensaio-revelacao/?id=68d40ac316e2730…"
type input "https://jeancristiangomes1.alboompro.com/orcamento-ensaio-revelacao/?id=68d40ac…"
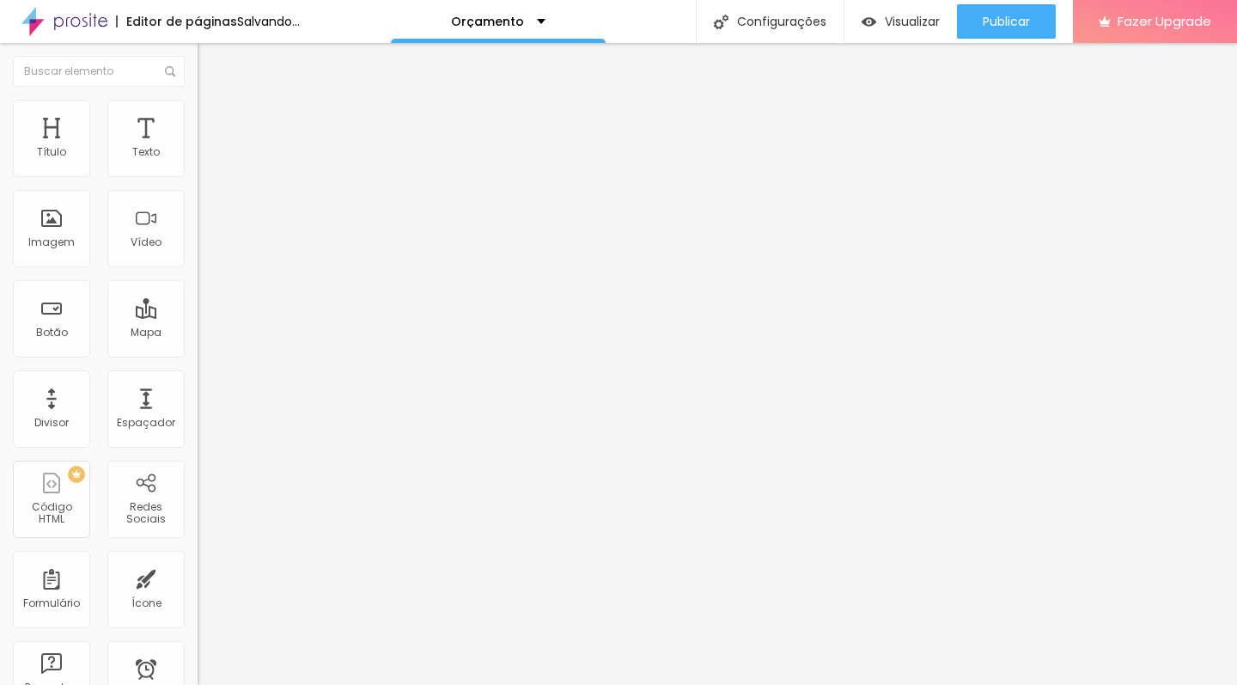
click at [198, 491] on div "Editar Botão Conteúdo Estilo Avançado Texto + DETALHES Alinhamento Tamanho Norm…" at bounding box center [297, 364] width 198 height 642
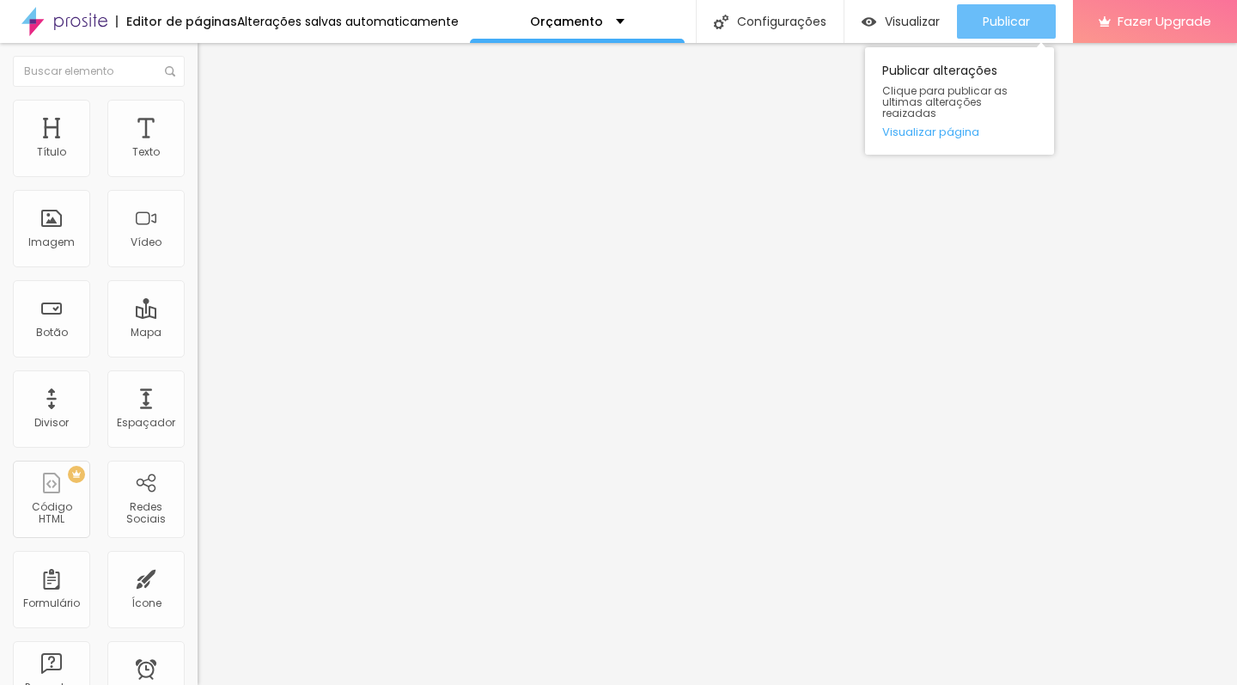
click at [1024, 11] on div "Publicar" at bounding box center [1006, 21] width 47 height 34
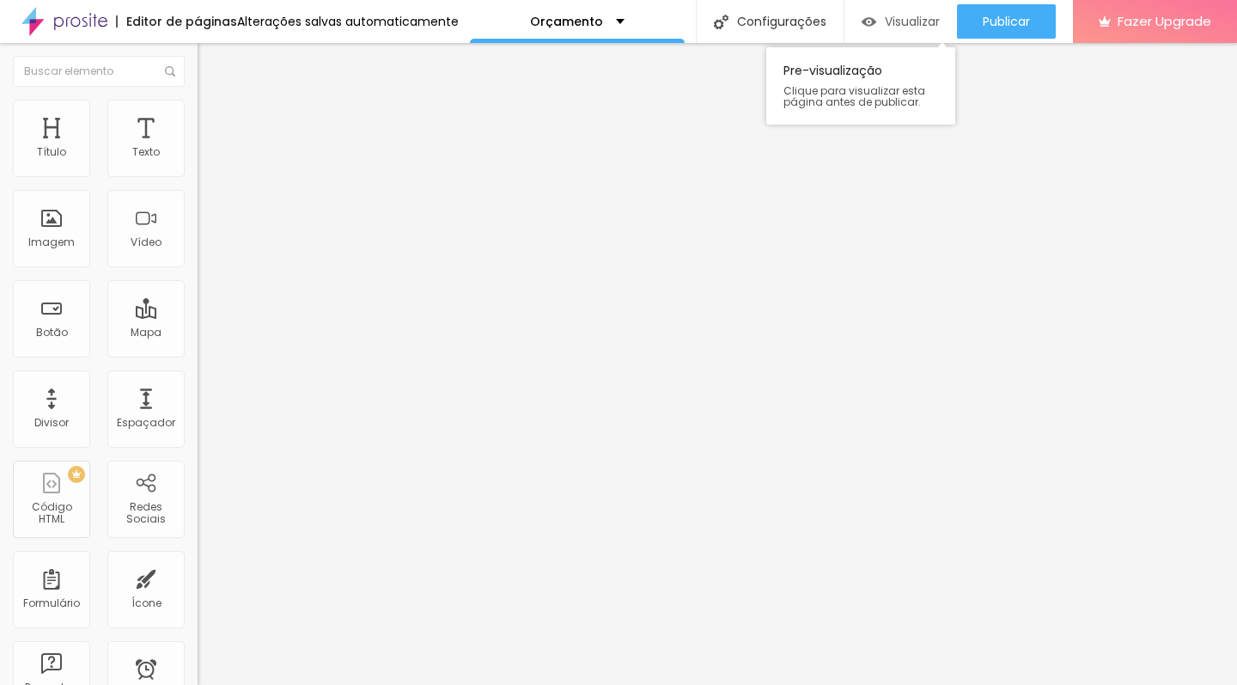
click at [902, 21] on span "Visualizar" at bounding box center [912, 22] width 55 height 14
click at [198, 72] on button "Editar Botão" at bounding box center [297, 63] width 198 height 40
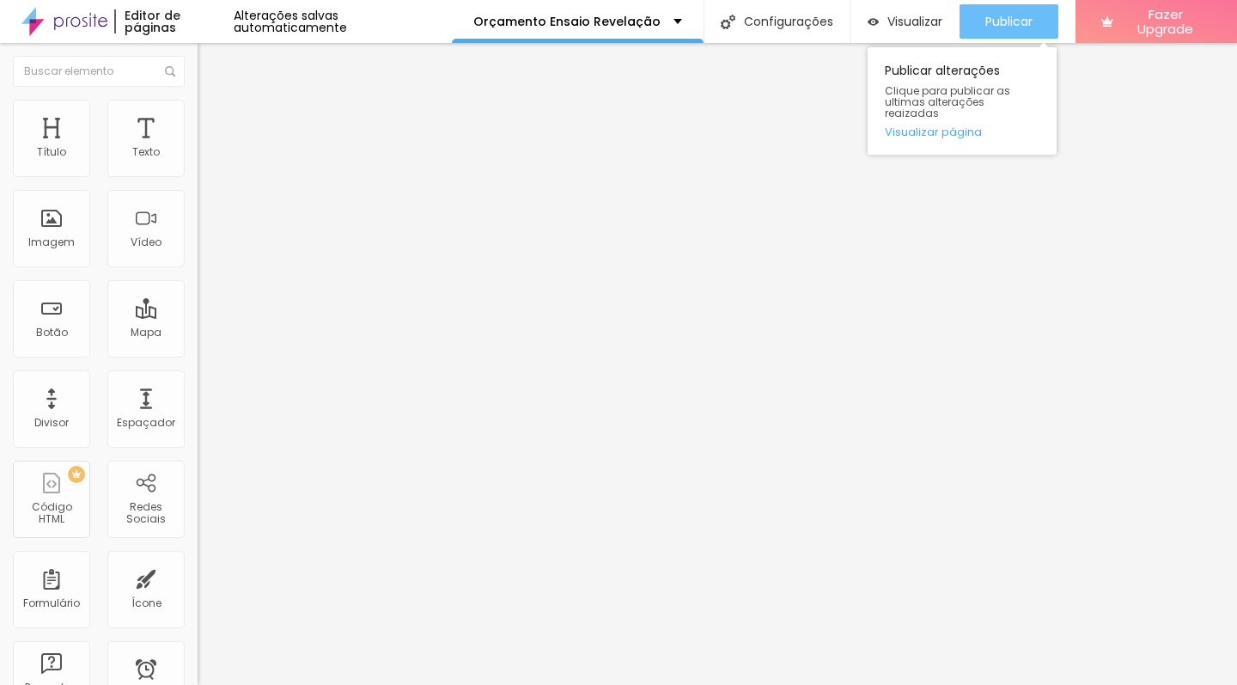
click at [1019, 18] on span "Publicar" at bounding box center [1008, 22] width 47 height 14
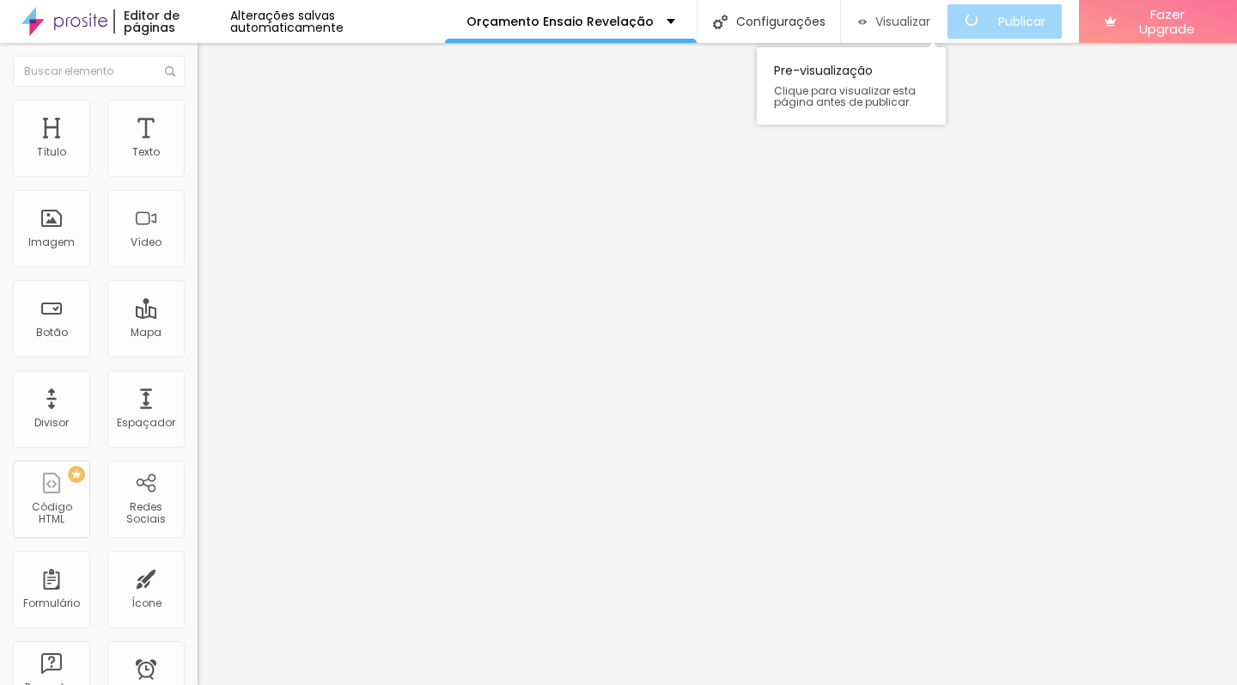
click at [904, 21] on span "Visualizar" at bounding box center [902, 22] width 55 height 14
